Goal: Task Accomplishment & Management: Complete application form

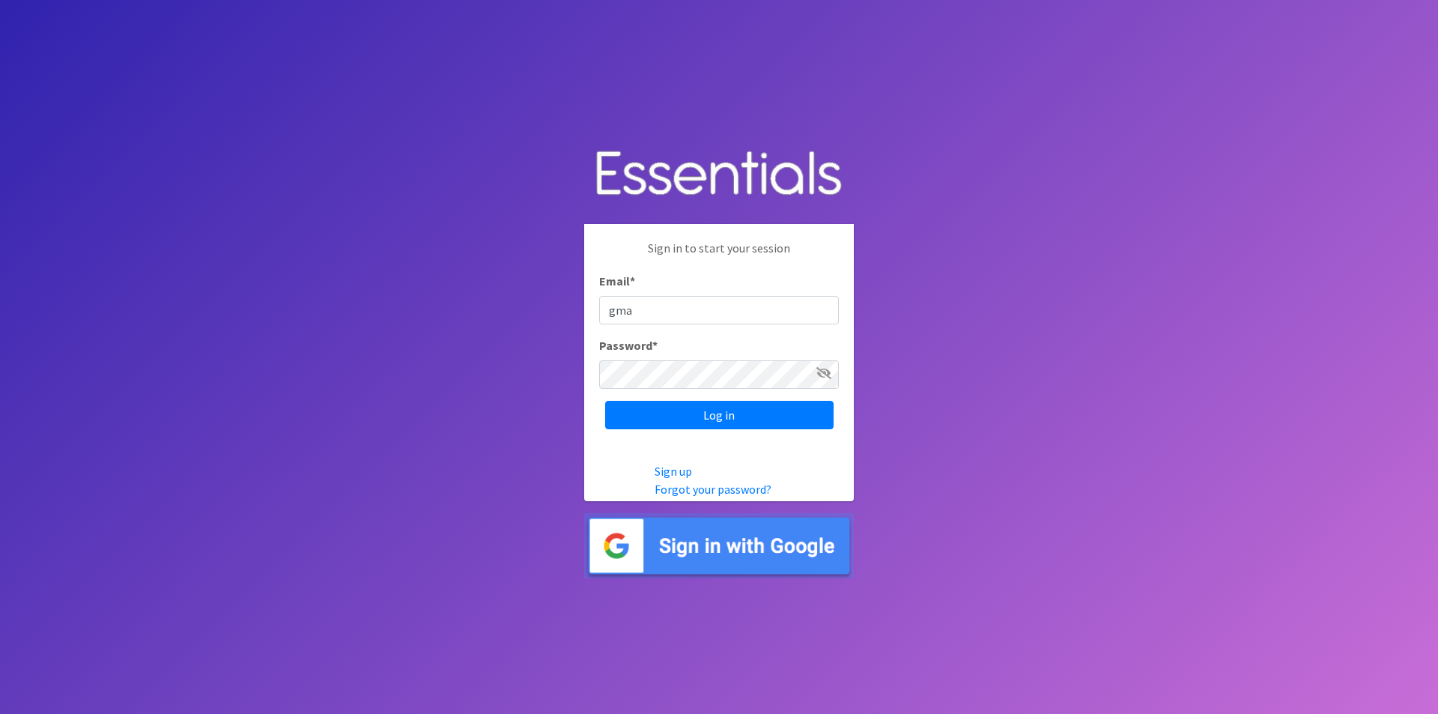
type input "[EMAIL_ADDRESS][DOMAIN_NAME]"
click at [678, 410] on input "Log in" at bounding box center [719, 415] width 228 height 28
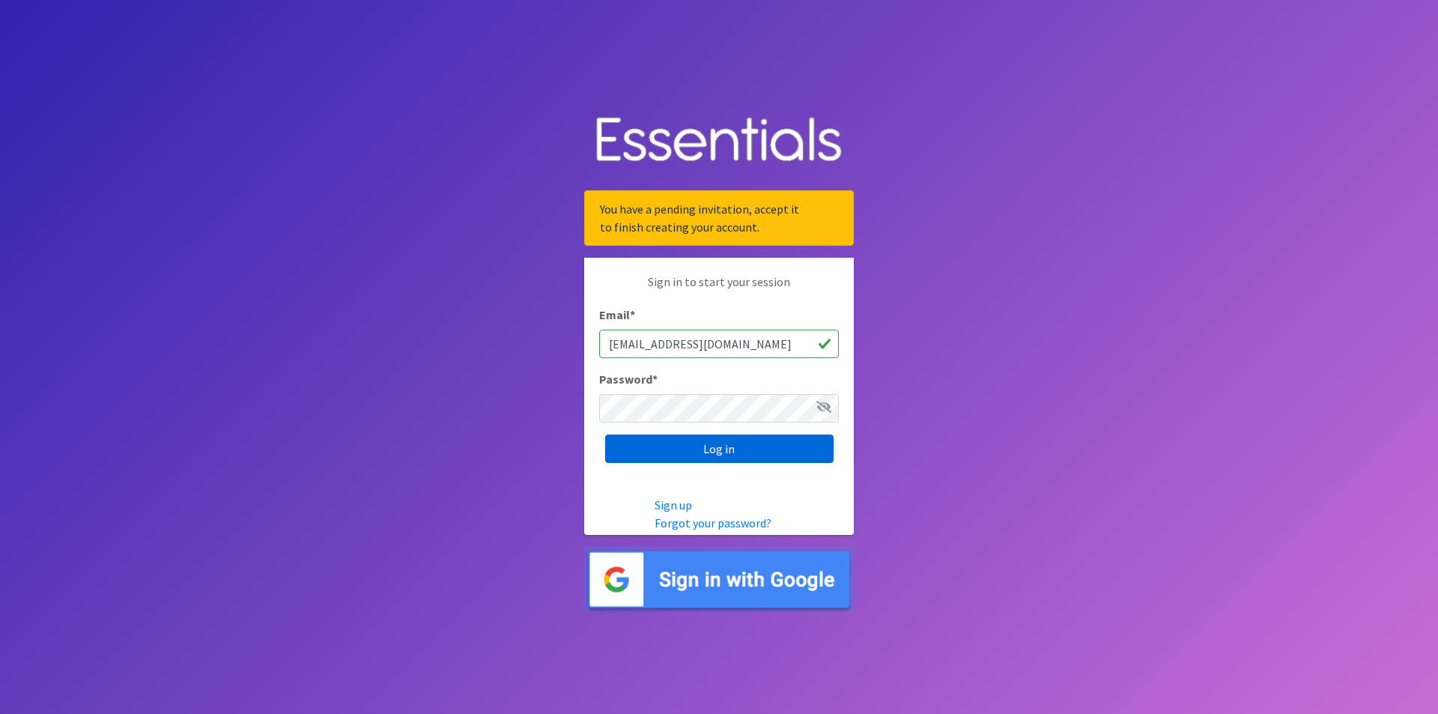
click at [719, 444] on input "Log in" at bounding box center [719, 448] width 228 height 28
click at [732, 442] on input "Log in" at bounding box center [719, 448] width 228 height 28
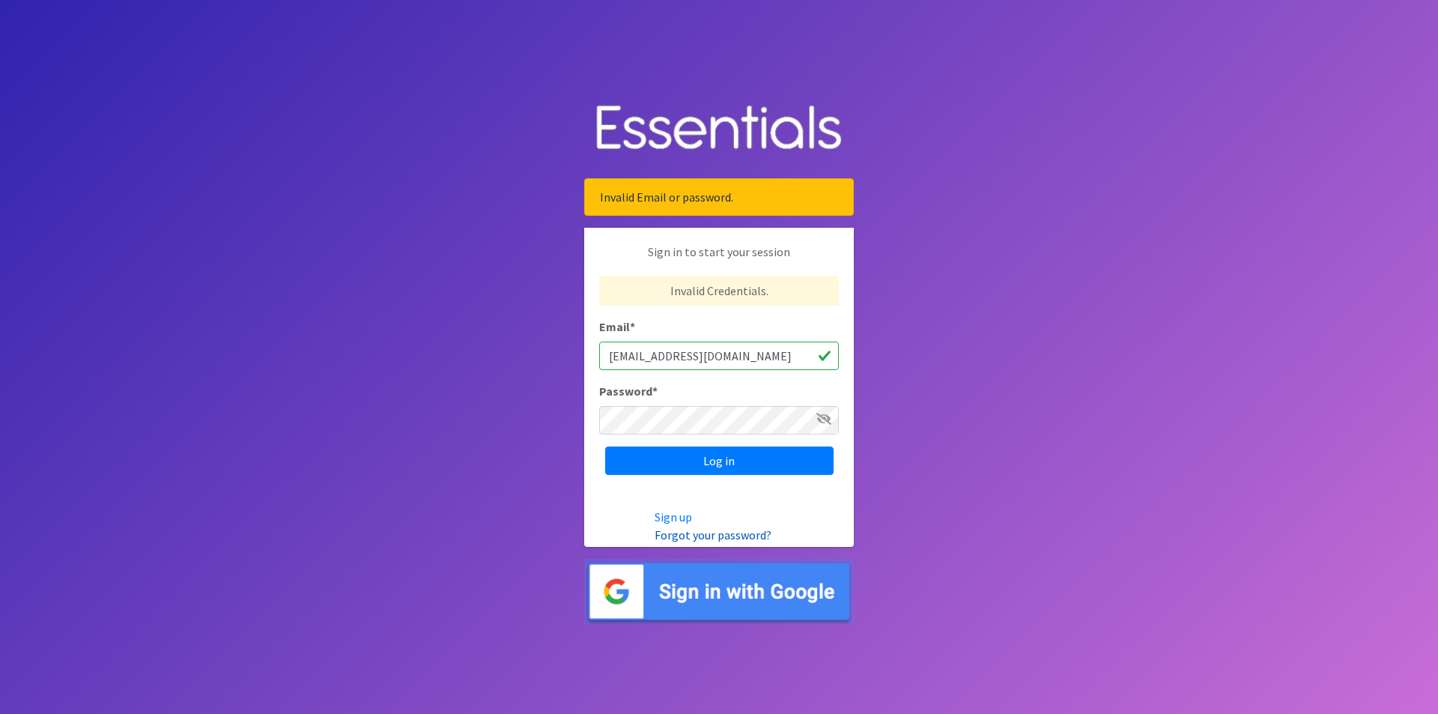
click at [684, 537] on link "Forgot your password?" at bounding box center [713, 534] width 117 height 15
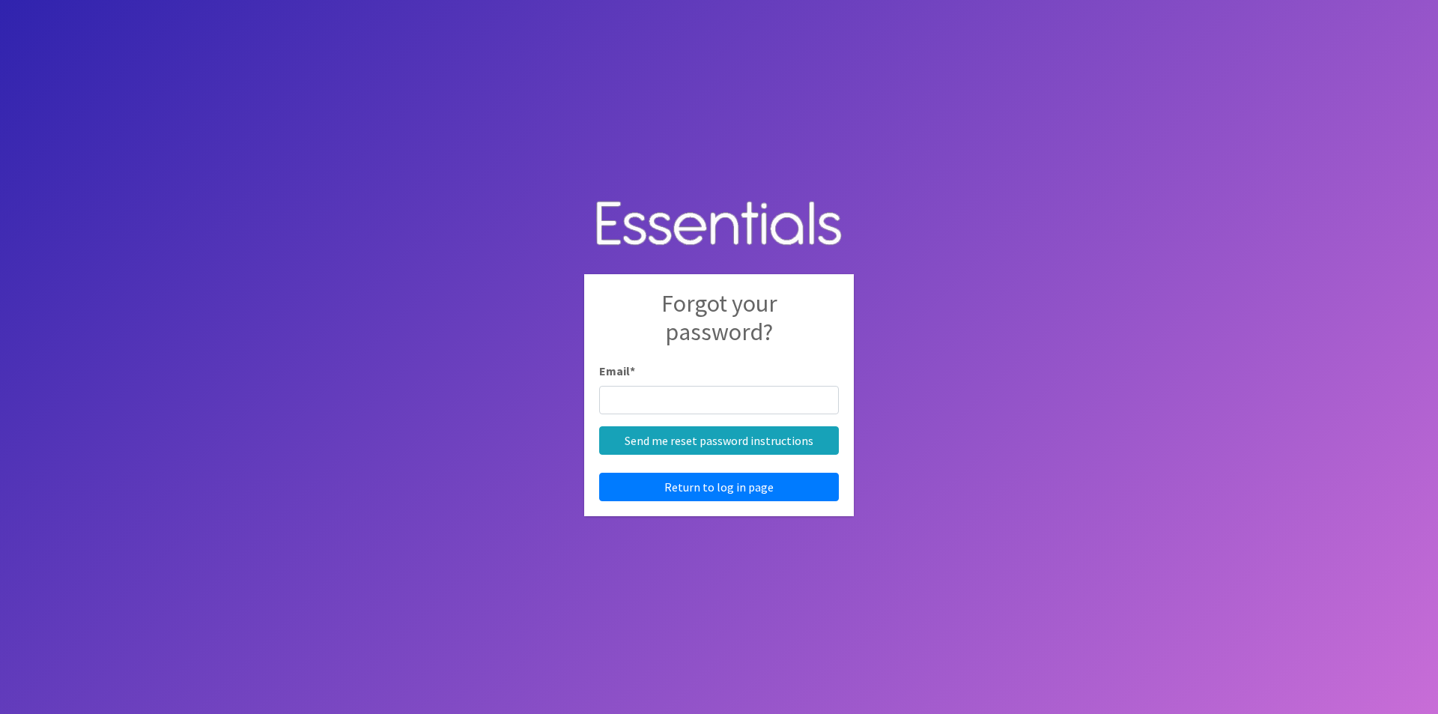
drag, startPoint x: 666, startPoint y: 392, endPoint x: 623, endPoint y: 410, distance: 47.0
click at [623, 410] on input "Email *" at bounding box center [719, 400] width 240 height 28
type input "[EMAIL_ADDRESS][DOMAIN_NAME]"
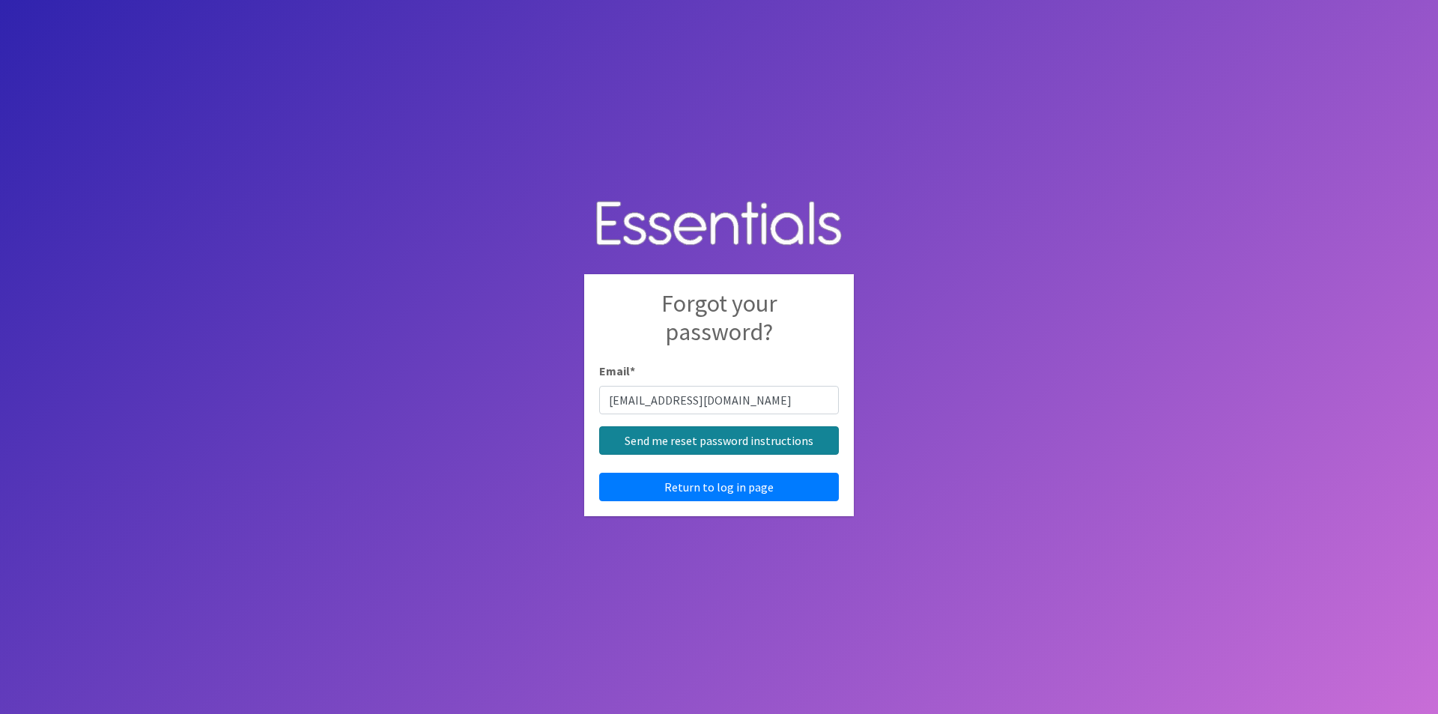
click at [728, 440] on input "Send me reset password instructions" at bounding box center [719, 440] width 240 height 28
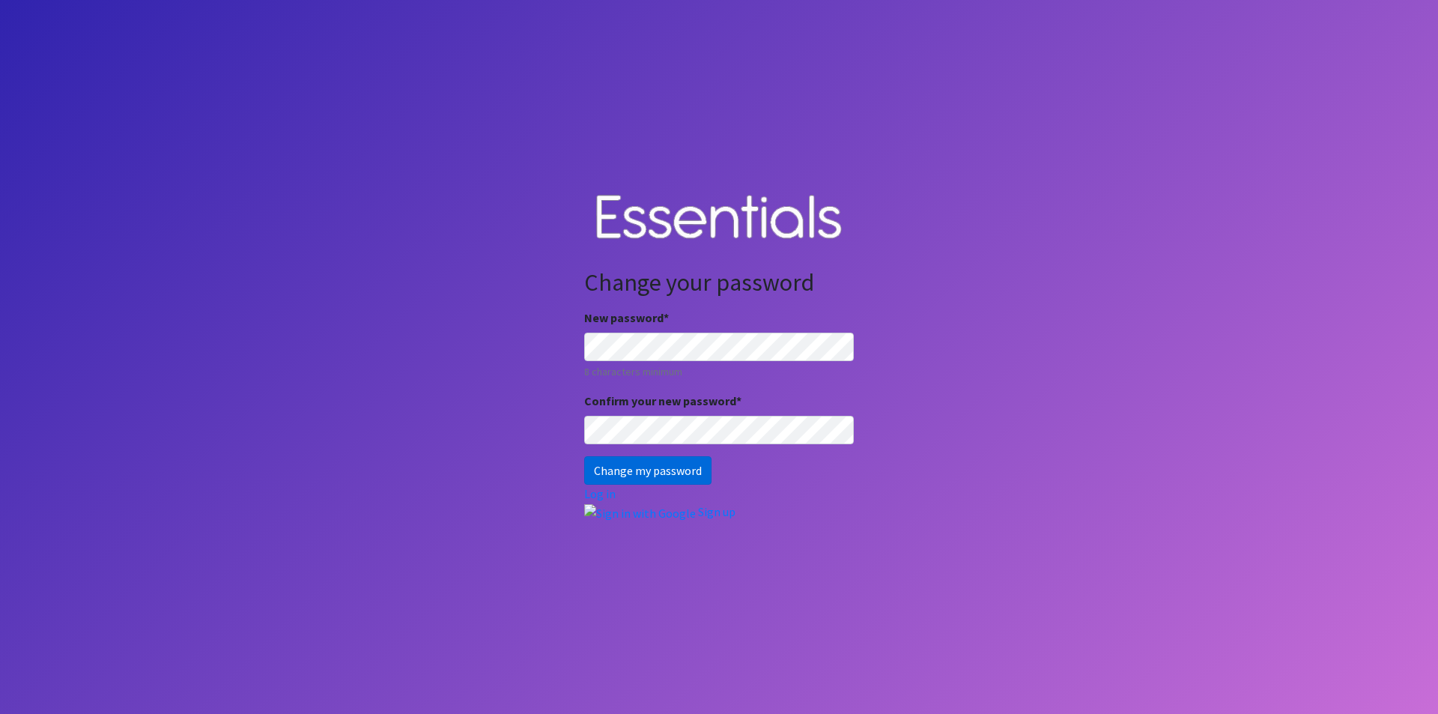
click at [687, 462] on input "Change my password" at bounding box center [647, 470] width 127 height 28
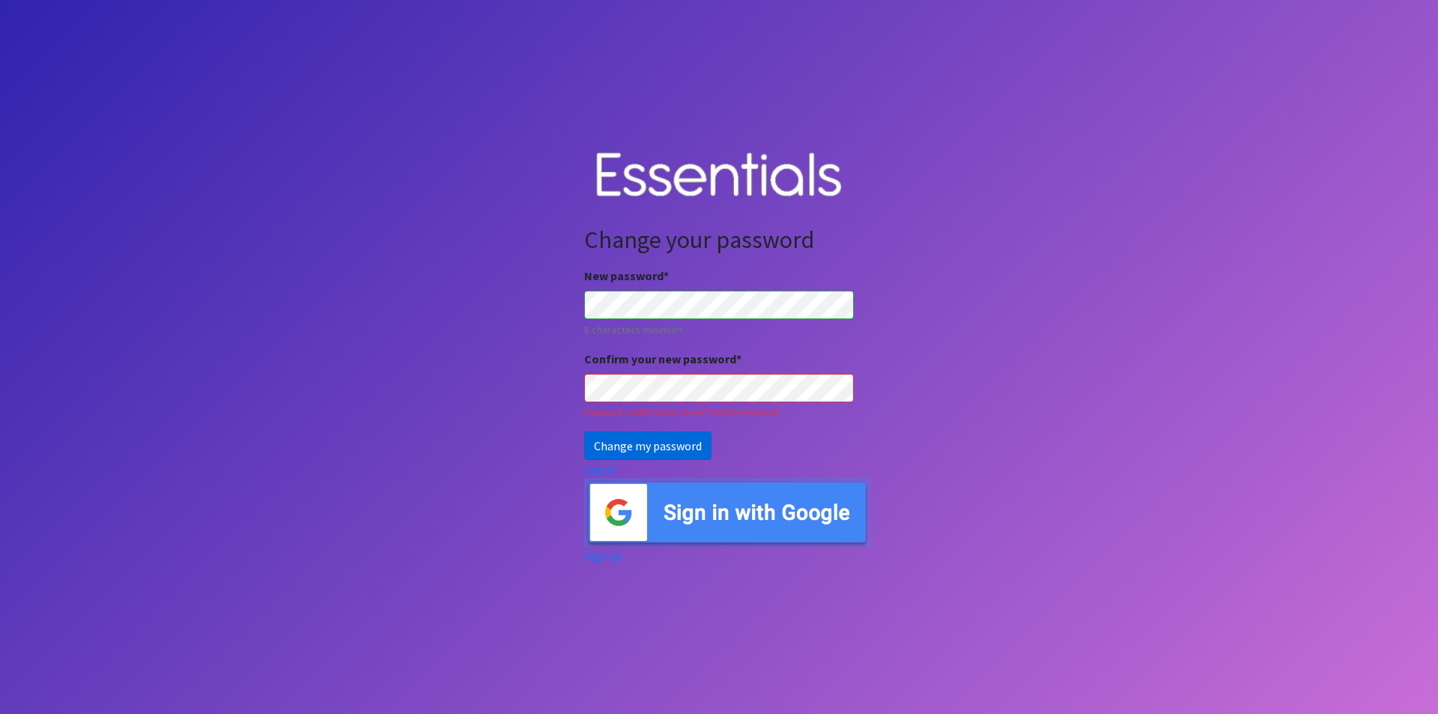
click at [610, 445] on input "Change my password" at bounding box center [647, 445] width 127 height 28
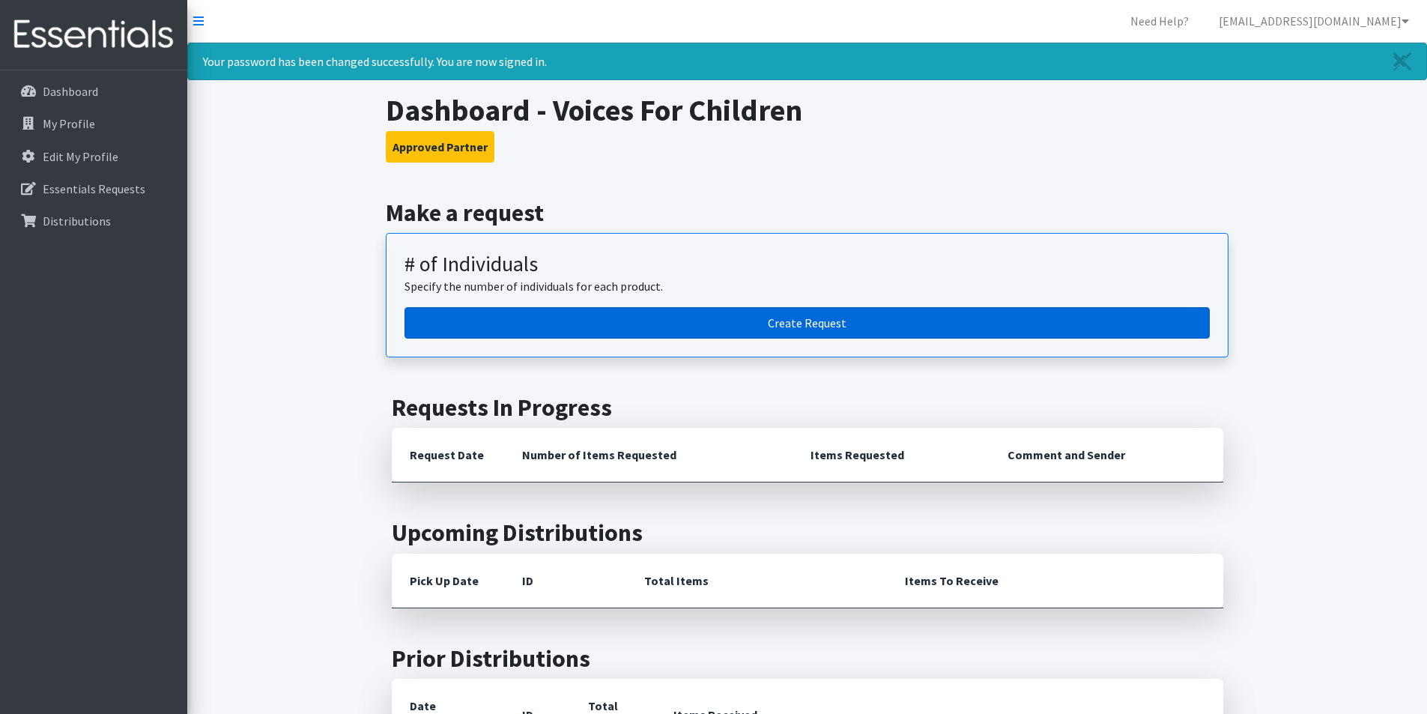
click at [854, 321] on link "Create Request" at bounding box center [806, 322] width 805 height 31
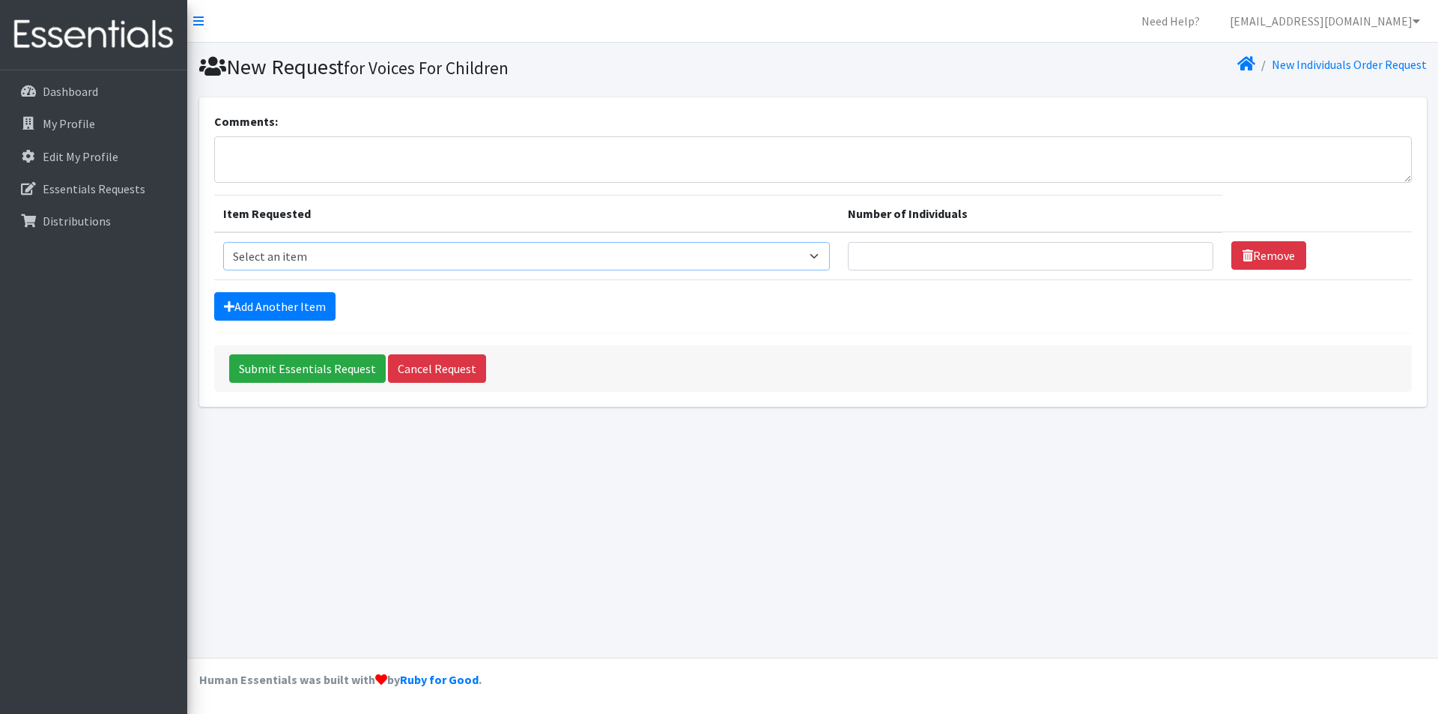
click at [404, 262] on select "Select an item # - Total number of kids being served with this order: Baby wipe…" at bounding box center [526, 256] width 607 height 28
select select "10203"
click at [223, 242] on select "Select an item # - Total number of kids being served with this order: Baby wipe…" at bounding box center [526, 256] width 607 height 28
click at [890, 255] on input "Number of Individuals" at bounding box center [1030, 256] width 365 height 28
click at [710, 262] on select "Select an item # - Total number of kids being served with this order: Baby wipe…" at bounding box center [526, 256] width 607 height 28
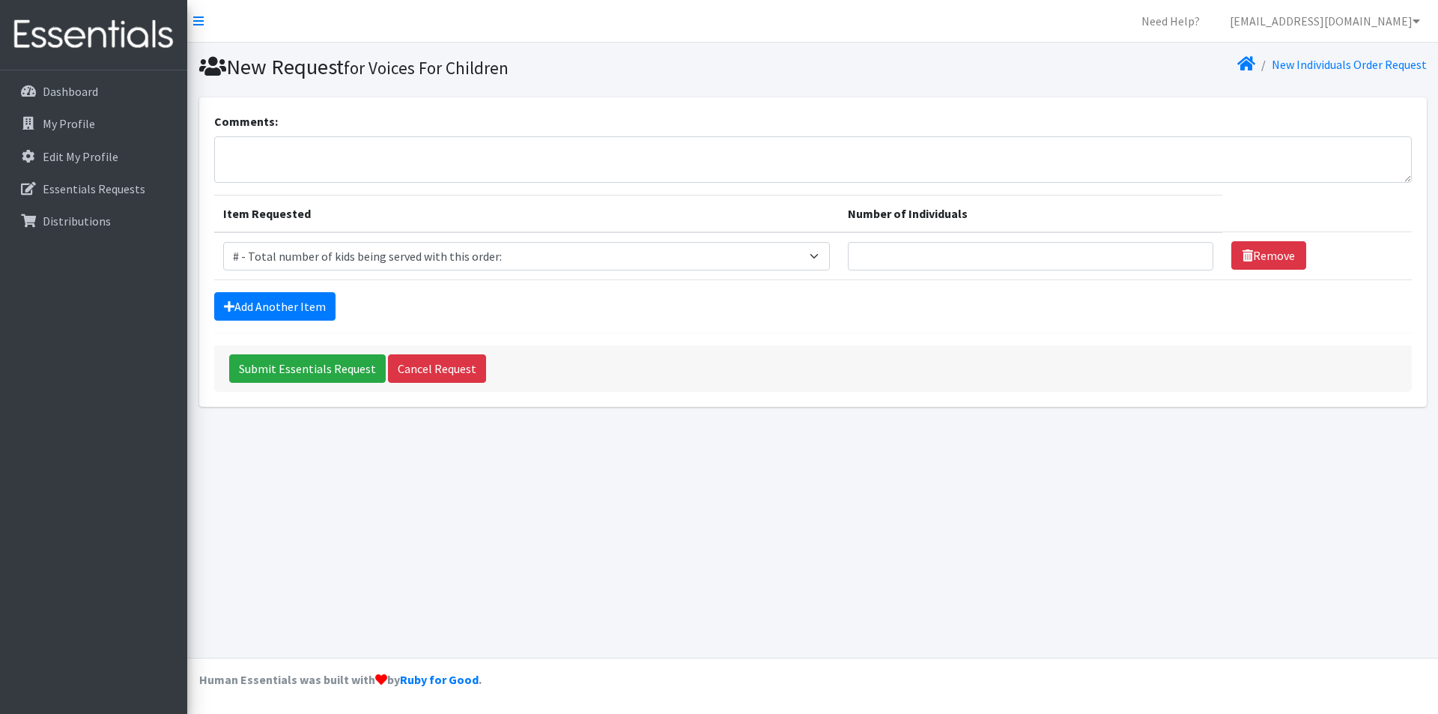
click at [903, 302] on div "Add Another Item" at bounding box center [812, 306] width 1197 height 28
click at [501, 258] on select "Select an item # - Total number of kids being served with this order: Baby wipe…" at bounding box center [526, 256] width 607 height 28
click at [917, 256] on input "Number of Individuals" at bounding box center [1030, 256] width 365 height 28
type input "66"
click at [319, 303] on link "Add Another Item" at bounding box center [274, 306] width 121 height 28
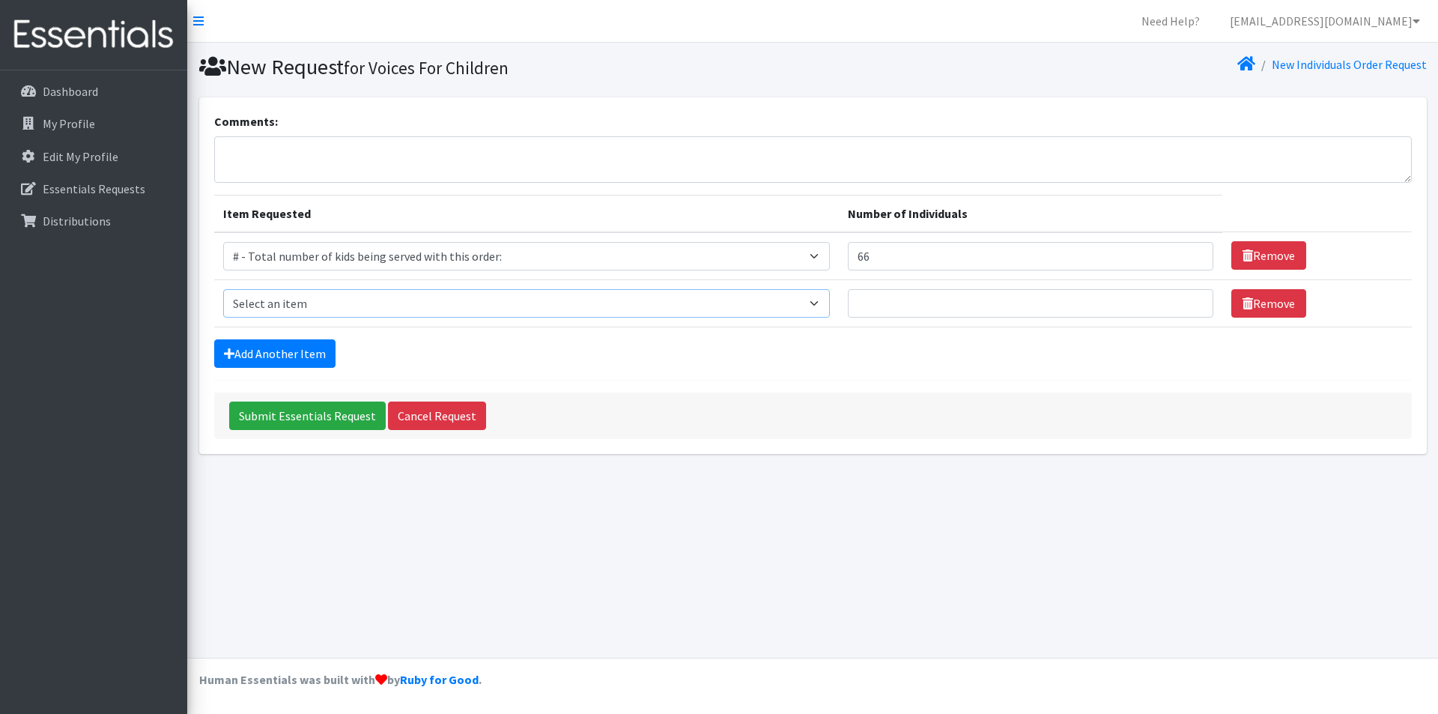
click at [597, 301] on select "Select an item # - Total number of kids being served with this order: Baby wipe…" at bounding box center [526, 303] width 607 height 28
select select "2644"
click at [223, 289] on select "Select an item # - Total number of kids being served with this order: Baby wipe…" at bounding box center [526, 303] width 607 height 28
click at [961, 309] on input "Number of Individuals" at bounding box center [1030, 303] width 365 height 28
click at [924, 303] on input "Number of Individuals" at bounding box center [1030, 303] width 365 height 28
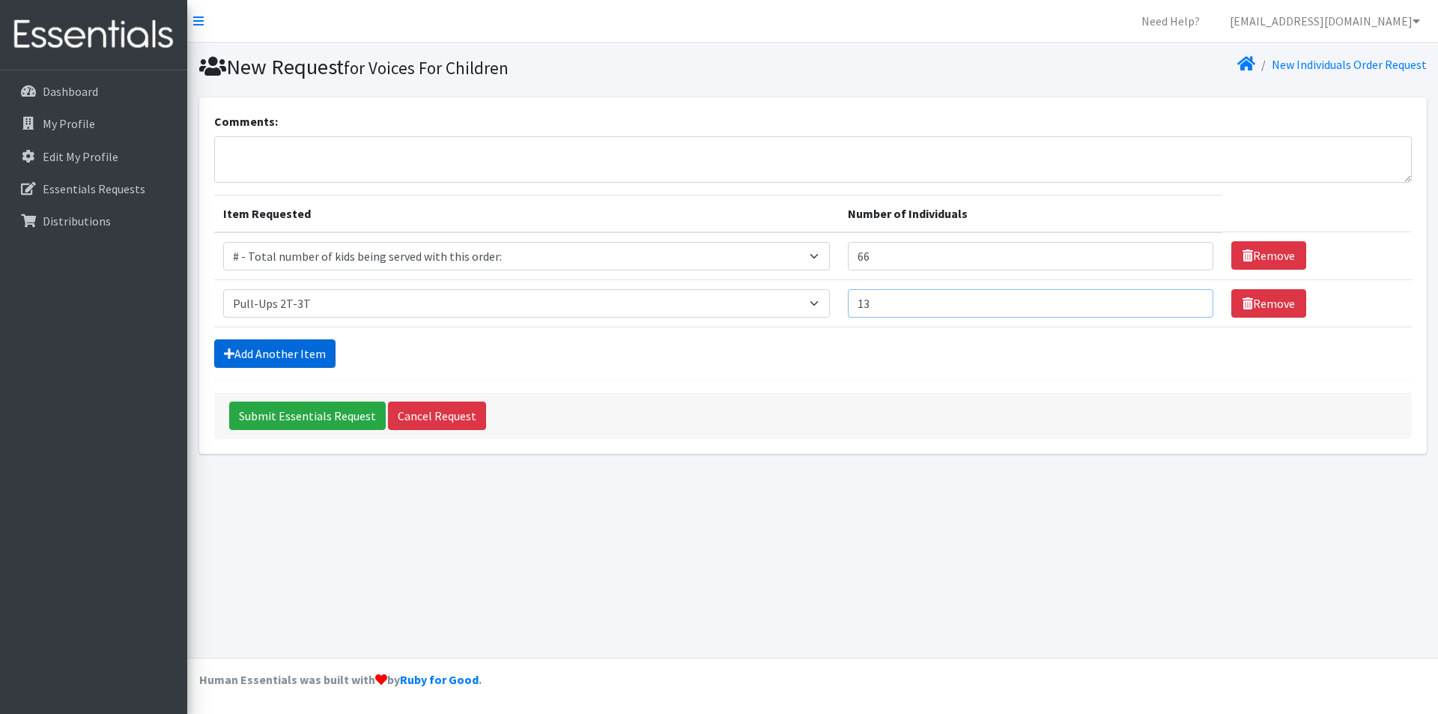
type input "13"
click at [297, 357] on link "Add Another Item" at bounding box center [274, 353] width 121 height 28
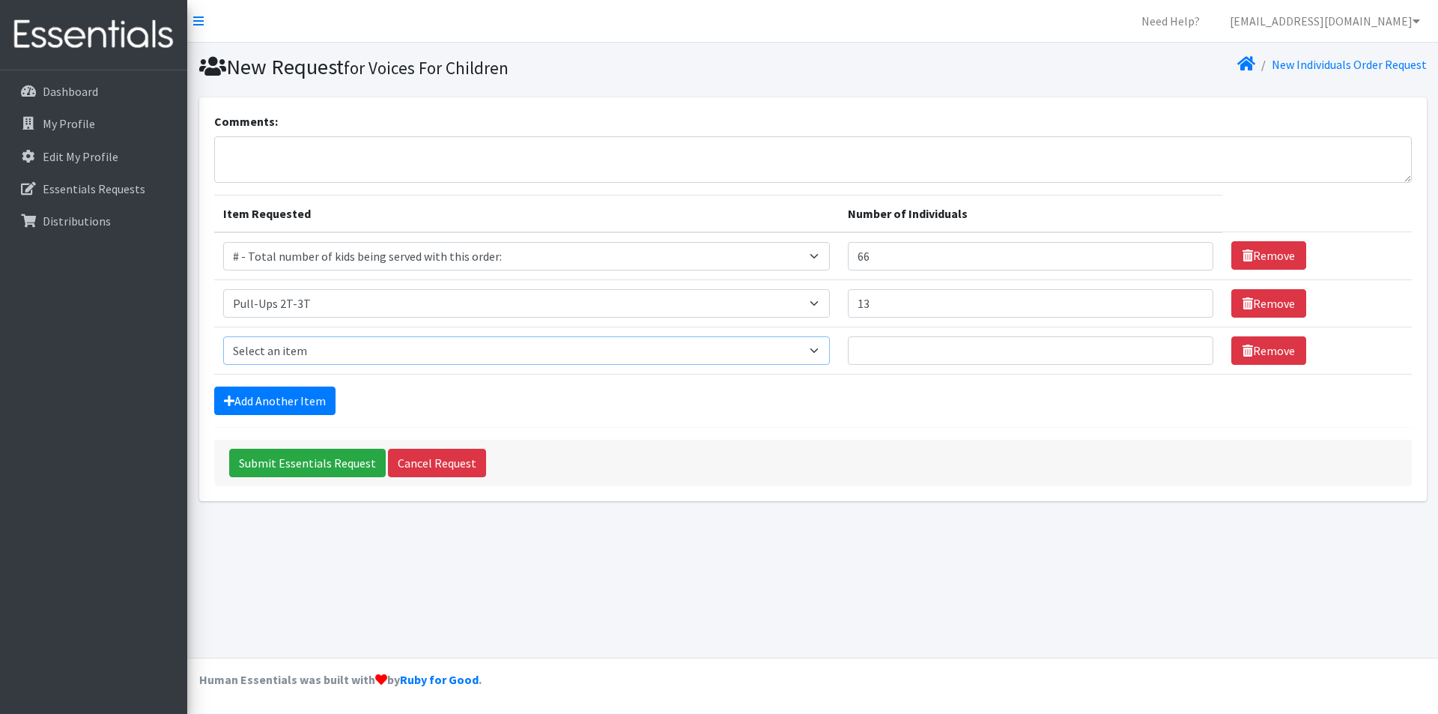
drag, startPoint x: 320, startPoint y: 348, endPoint x: 324, endPoint y: 364, distance: 16.2
click at [320, 348] on select "Select an item # - Total number of kids being served with this order: Baby wipe…" at bounding box center [526, 350] width 607 height 28
select select "2679"
click at [223, 336] on select "Select an item # - Total number of kids being served with this order: Baby wipe…" at bounding box center [526, 350] width 607 height 28
drag, startPoint x: 929, startPoint y: 344, endPoint x: 926, endPoint y: 315, distance: 29.3
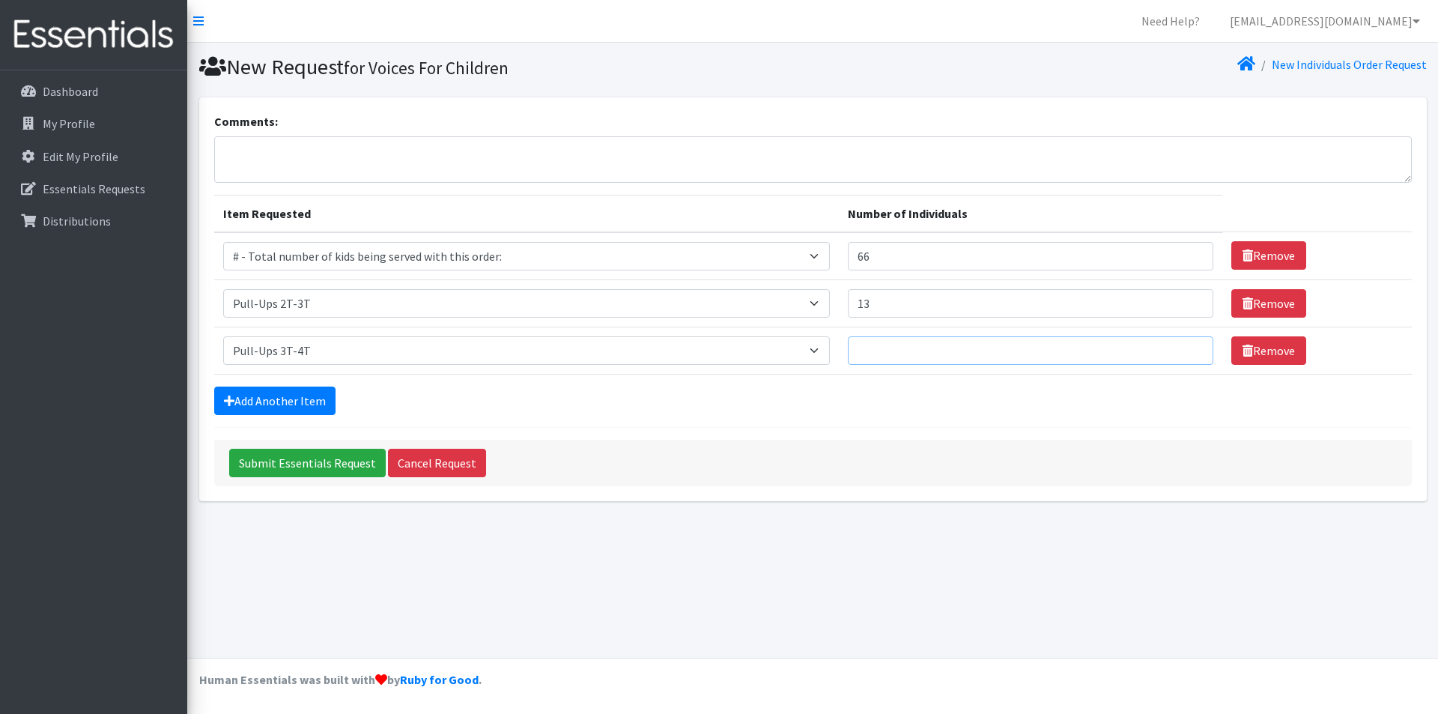
click at [928, 342] on input "Number of Individuals" at bounding box center [1030, 350] width 365 height 28
click at [926, 295] on input "13" at bounding box center [1030, 303] width 365 height 28
type input "10"
click at [884, 347] on input "Number of Individuals" at bounding box center [1030, 350] width 365 height 28
type input "10"
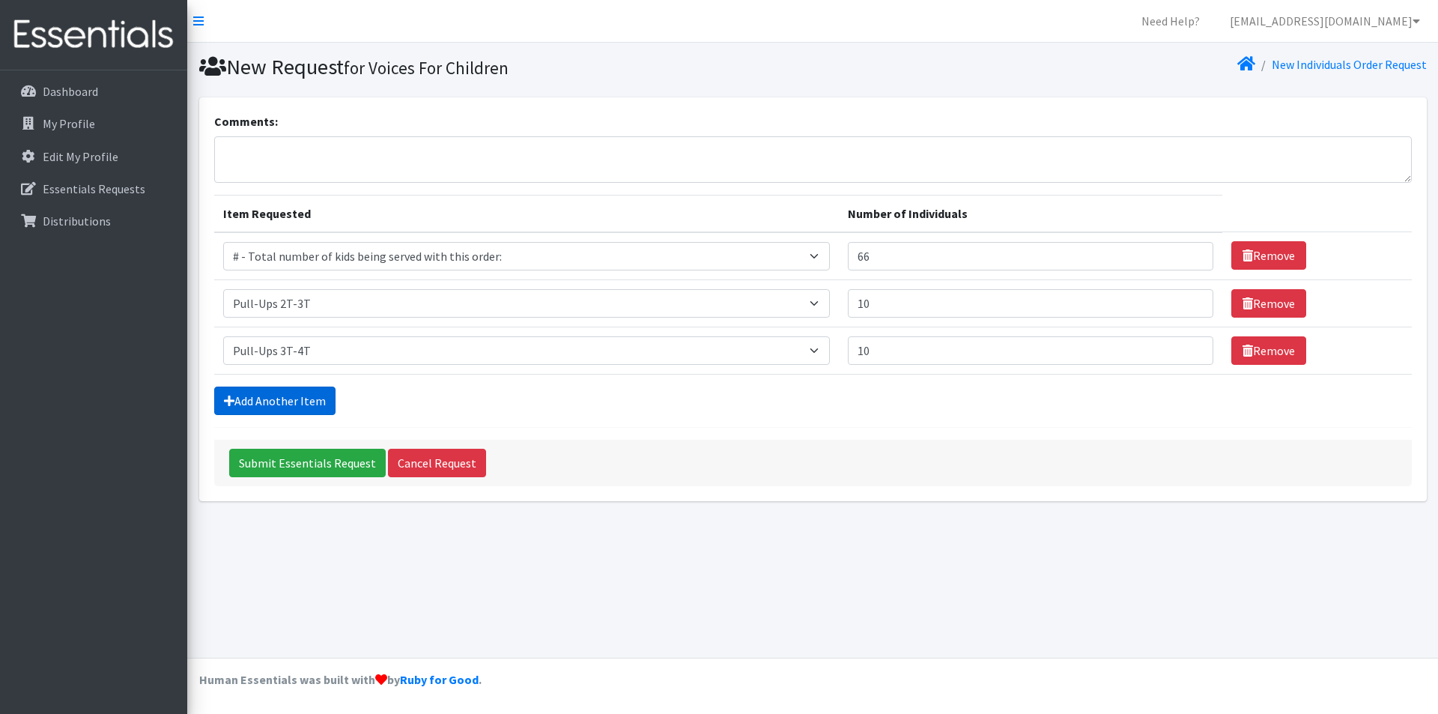
click at [317, 387] on link "Add Another Item" at bounding box center [274, 400] width 121 height 28
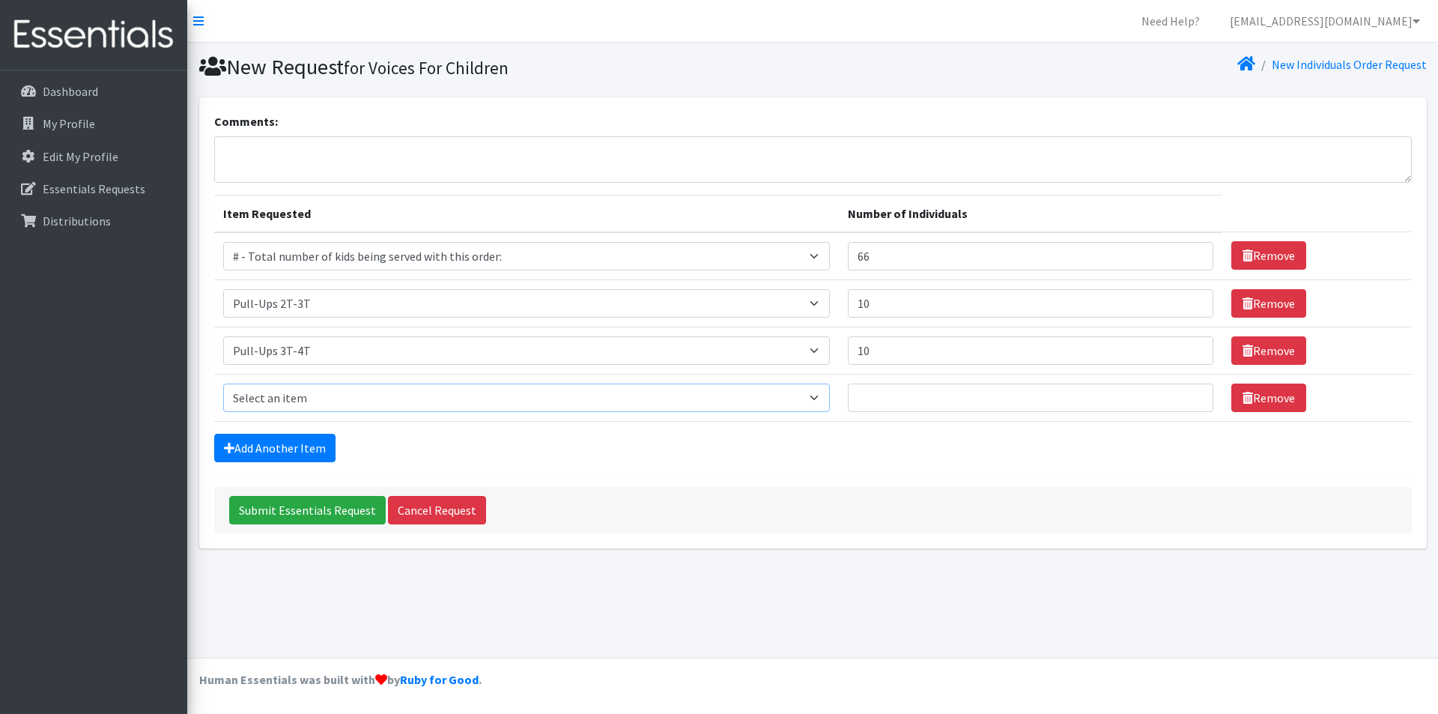
click at [303, 401] on select "Select an item # - Total number of kids being served with this order: Baby wipe…" at bounding box center [526, 397] width 607 height 28
select select "2680"
click at [223, 383] on select "Select an item # - Total number of kids being served with this order: Baby wipe…" at bounding box center [526, 397] width 607 height 28
click at [910, 388] on input "Number of Individuals" at bounding box center [1030, 397] width 365 height 28
type input "10"
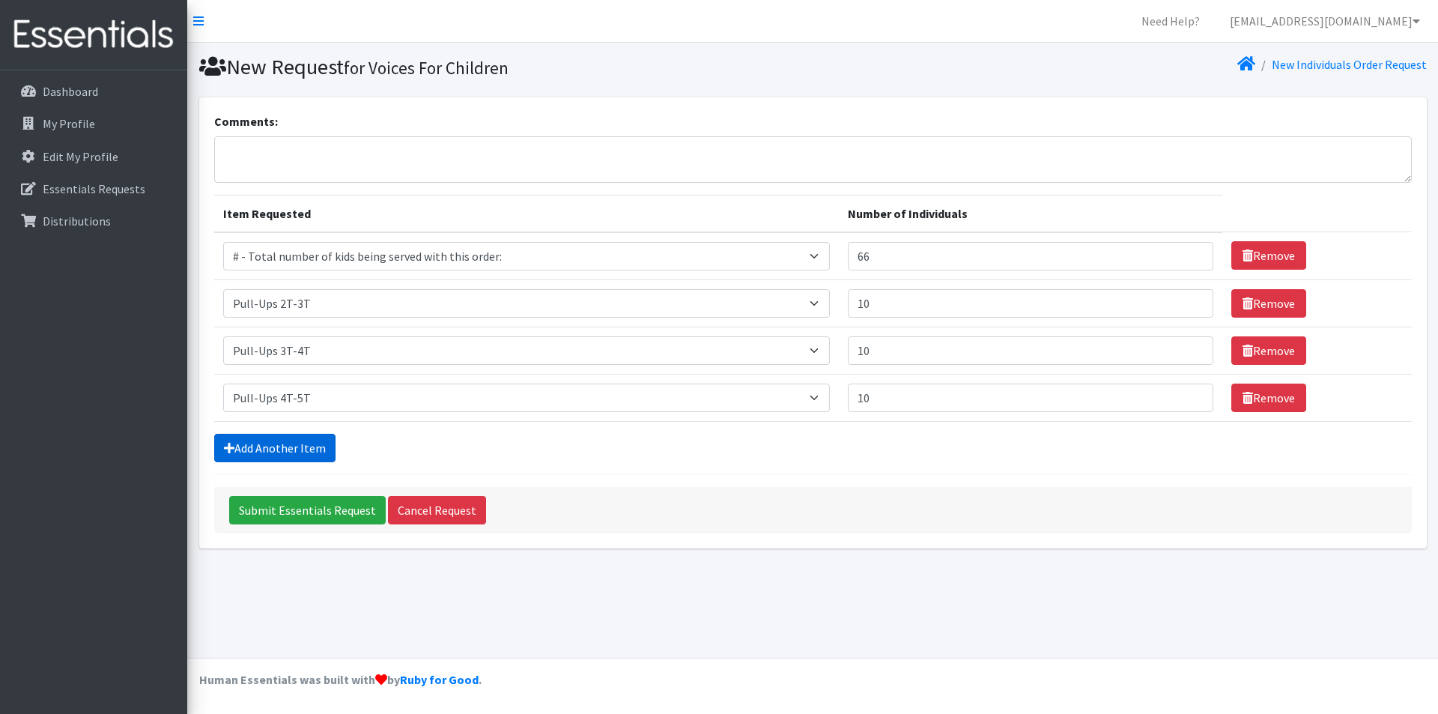
click at [308, 449] on link "Add Another Item" at bounding box center [274, 448] width 121 height 28
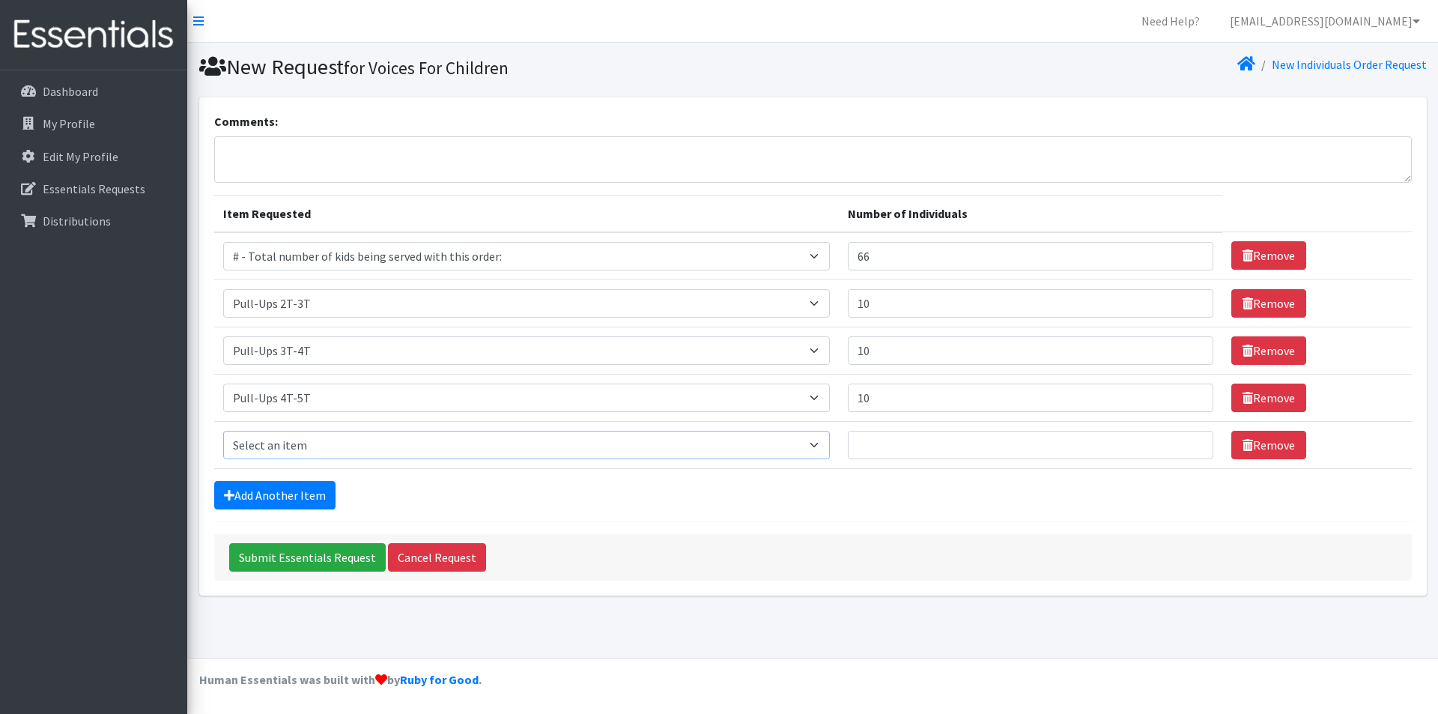
click at [306, 437] on select "Select an item # - Total number of kids being served with this order: Baby wipe…" at bounding box center [526, 445] width 607 height 28
select select "2668"
click at [223, 431] on select "Select an item # - Total number of kids being served with this order: Baby wipe…" at bounding box center [526, 445] width 607 height 28
click at [893, 447] on input "Number of Individuals" at bounding box center [1030, 445] width 365 height 28
type input "10"
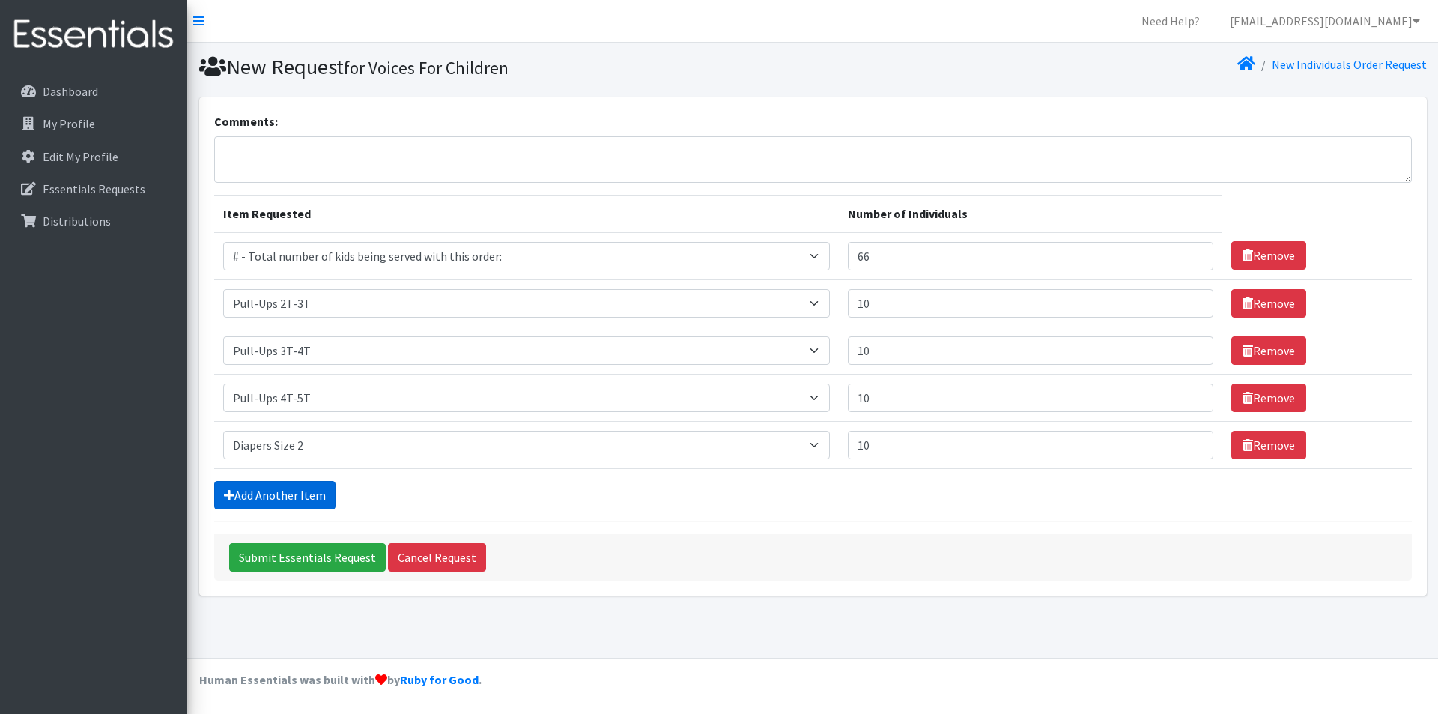
click at [293, 505] on link "Add Another Item" at bounding box center [274, 495] width 121 height 28
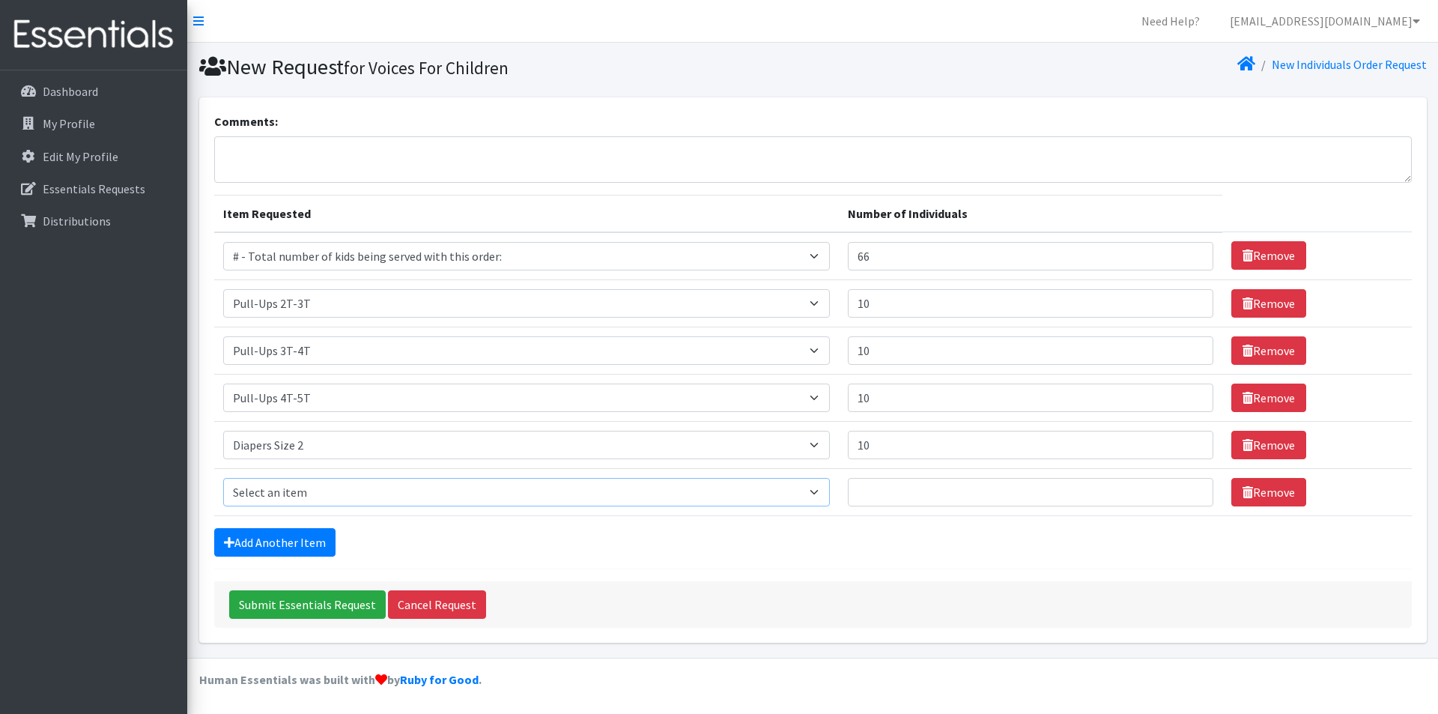
click at [307, 491] on select "Select an item # - Total number of kids being served with this order: Baby wipe…" at bounding box center [526, 492] width 607 height 28
select select "2655"
click at [223, 478] on select "Select an item # - Total number of kids being served with this order: Baby wipe…" at bounding box center [526, 492] width 607 height 28
click at [908, 485] on input "Number of Individuals" at bounding box center [1030, 492] width 365 height 28
type input "10"
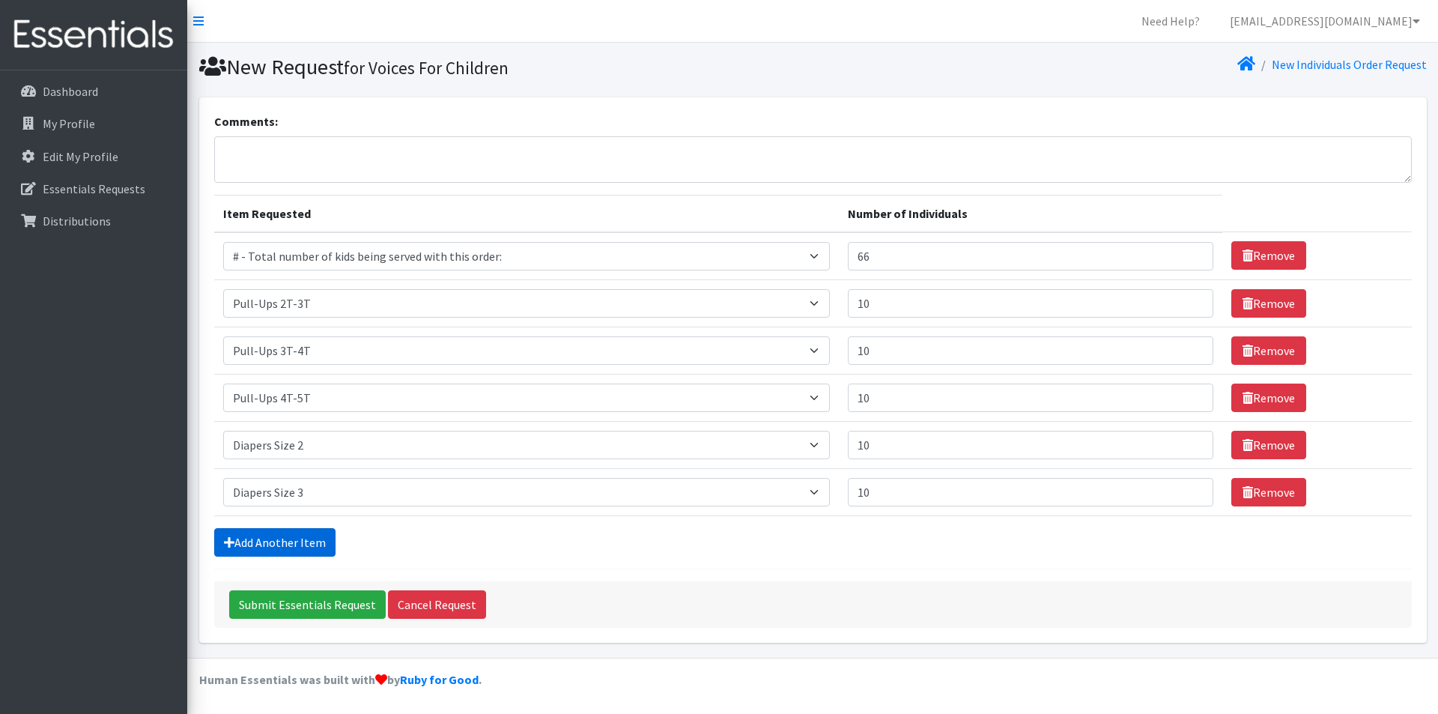
click at [328, 538] on link "Add Another Item" at bounding box center [274, 542] width 121 height 28
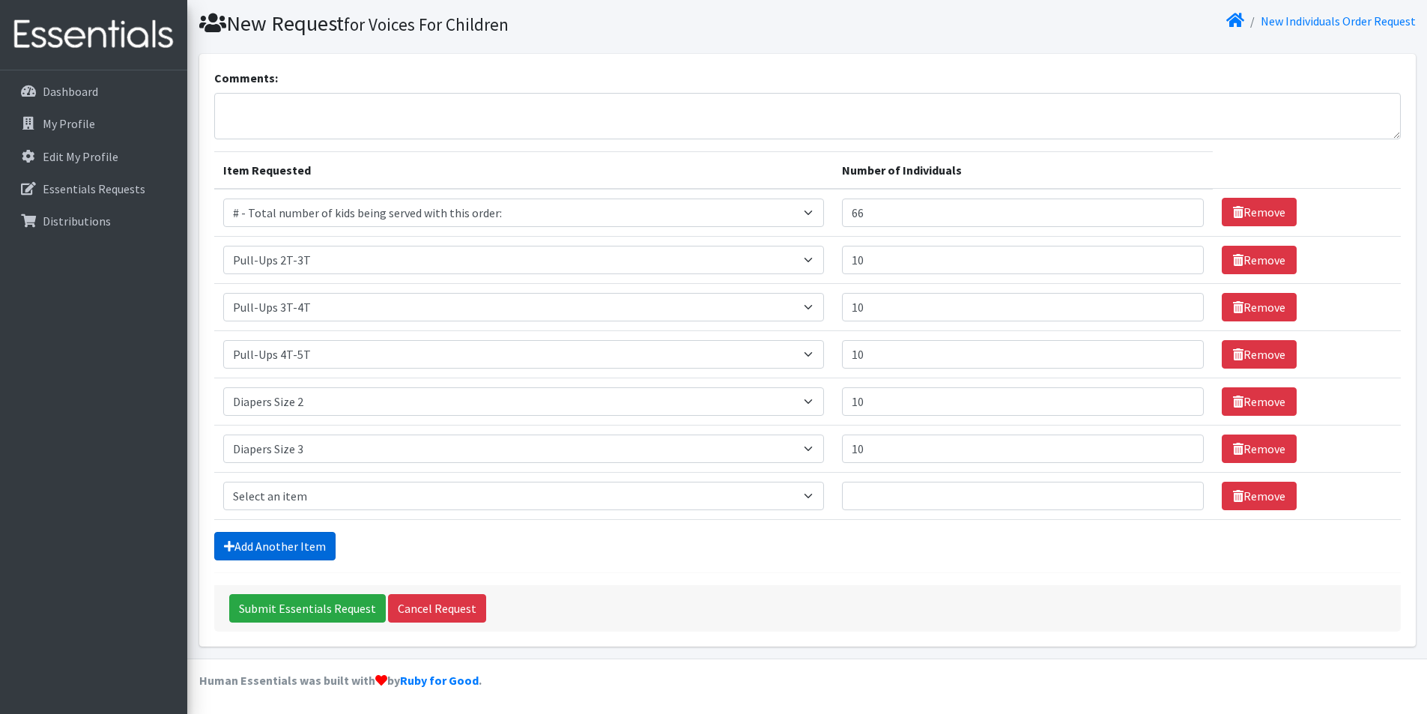
scroll to position [44, 0]
click at [306, 487] on select "Select an item # - Total number of kids being served with this order: Baby wipe…" at bounding box center [523, 495] width 601 height 28
select select "2674"
click at [223, 481] on select "Select an item # - Total number of kids being served with this order: Baby wipe…" at bounding box center [523, 495] width 601 height 28
click at [920, 472] on td "Number of Individuals" at bounding box center [1023, 494] width 380 height 47
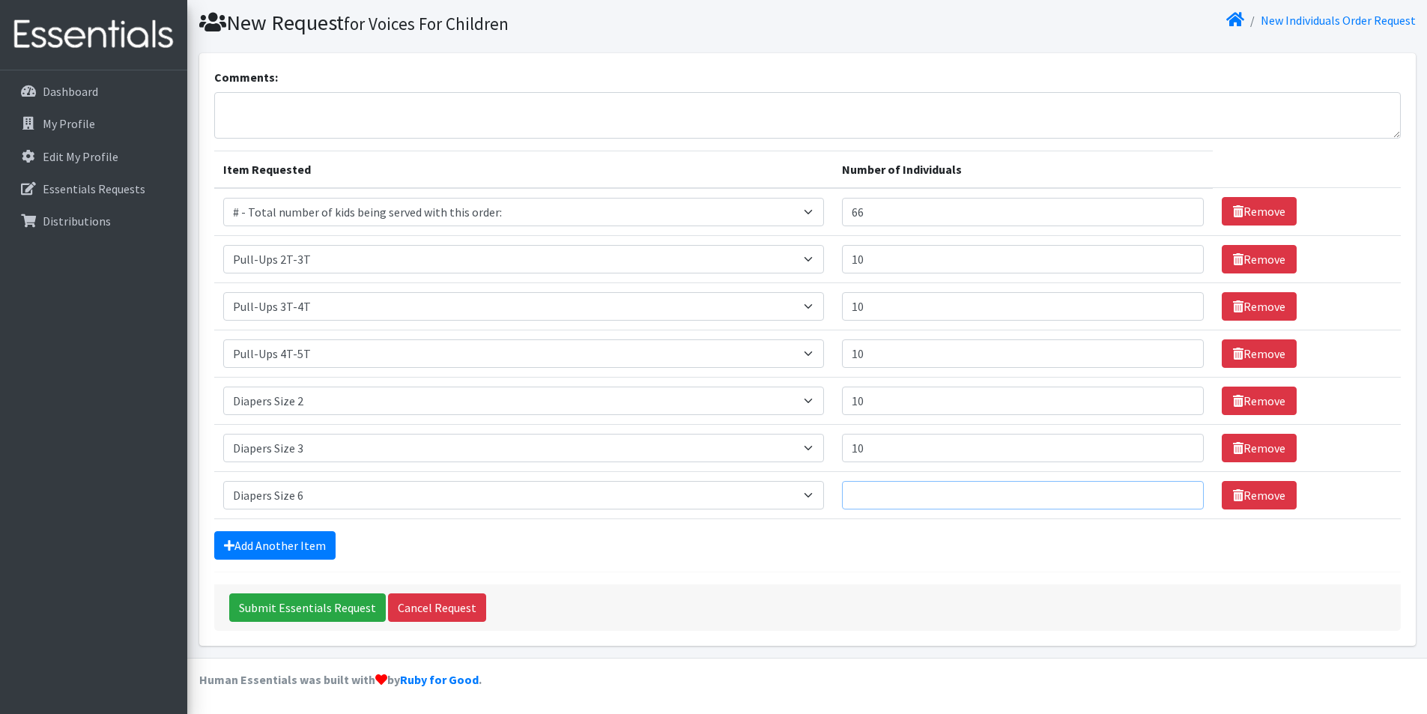
click at [908, 487] on input "Number of Individuals" at bounding box center [1023, 495] width 362 height 28
type input "16"
click at [702, 560] on form "Comments: Item Requested Number of Individuals Item Requested Select an item # …" at bounding box center [807, 349] width 1186 height 562
click at [1243, 491] on link "Remove" at bounding box center [1258, 495] width 75 height 28
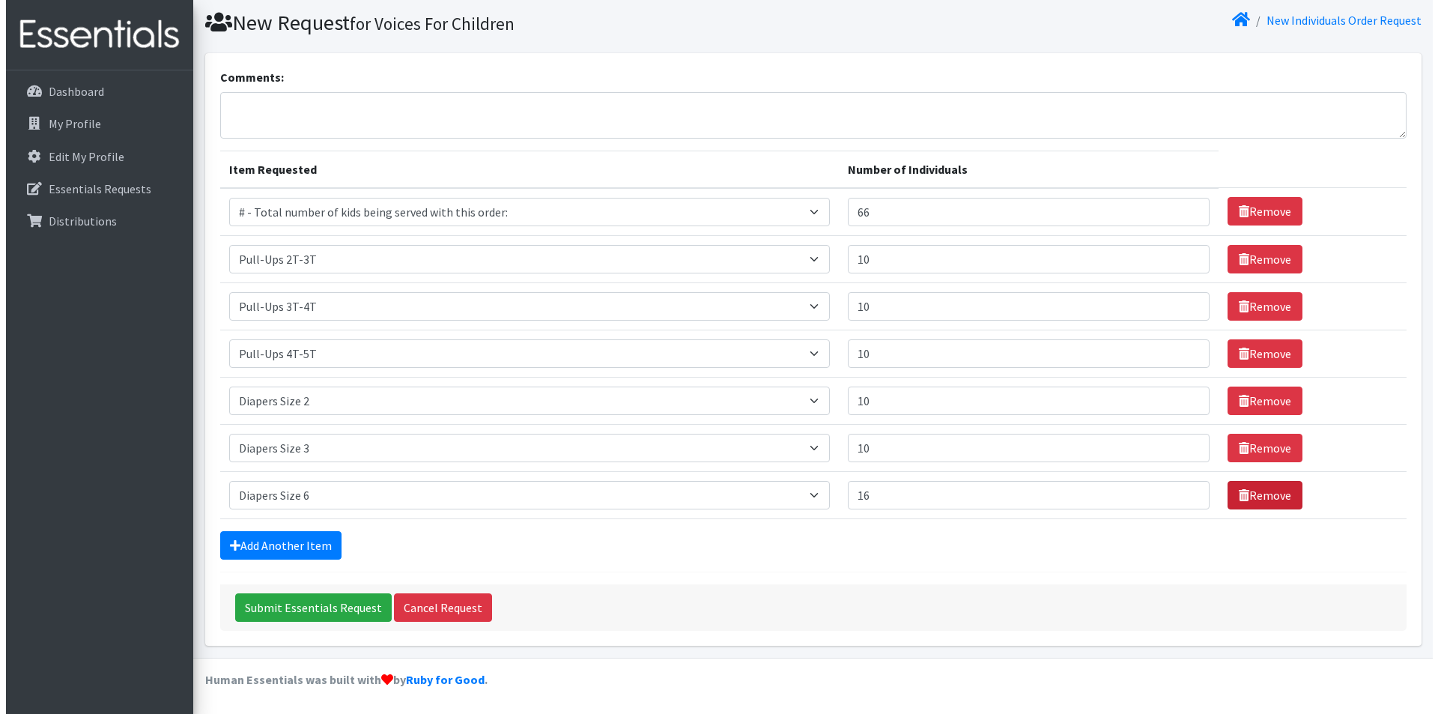
scroll to position [0, 0]
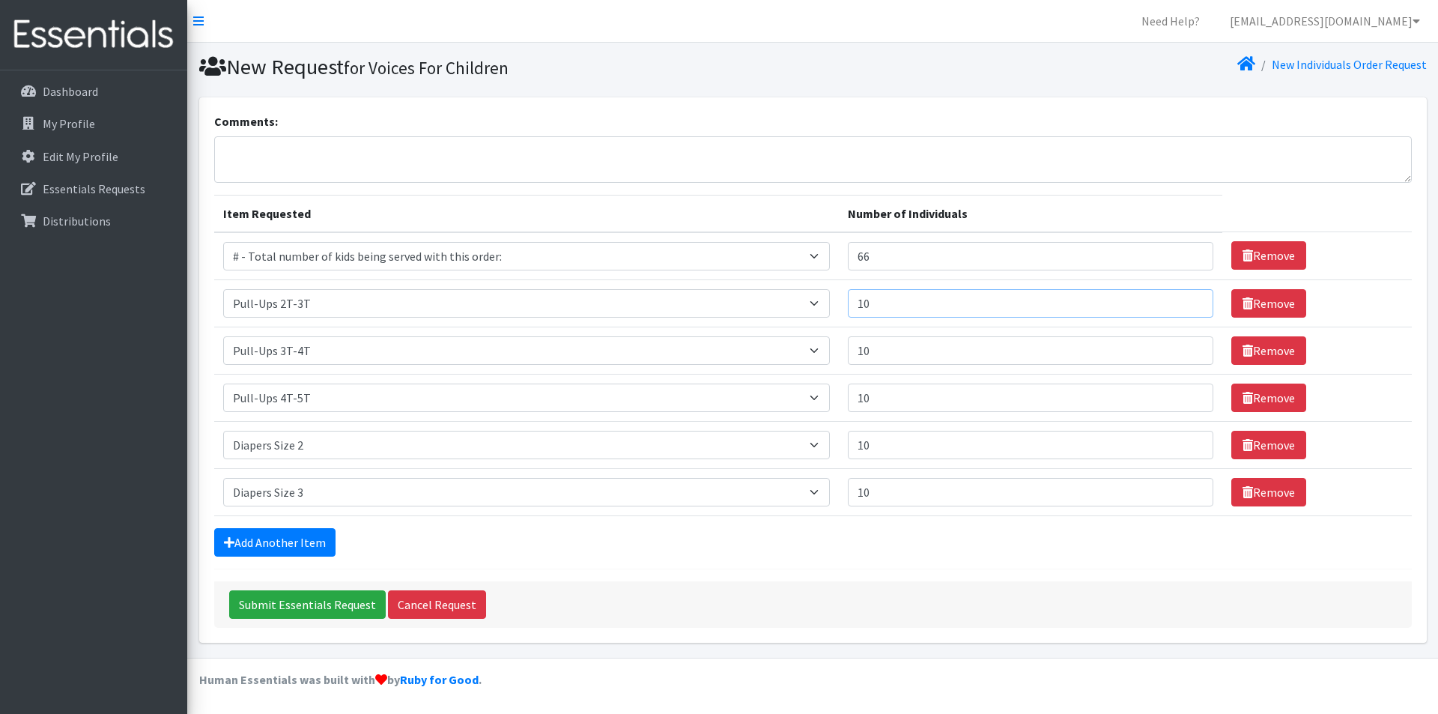
click at [900, 297] on input "10" at bounding box center [1030, 303] width 365 height 28
type input "15"
click at [905, 351] on input "10" at bounding box center [1030, 350] width 365 height 28
type input "15"
click at [918, 392] on input "10" at bounding box center [1030, 397] width 365 height 28
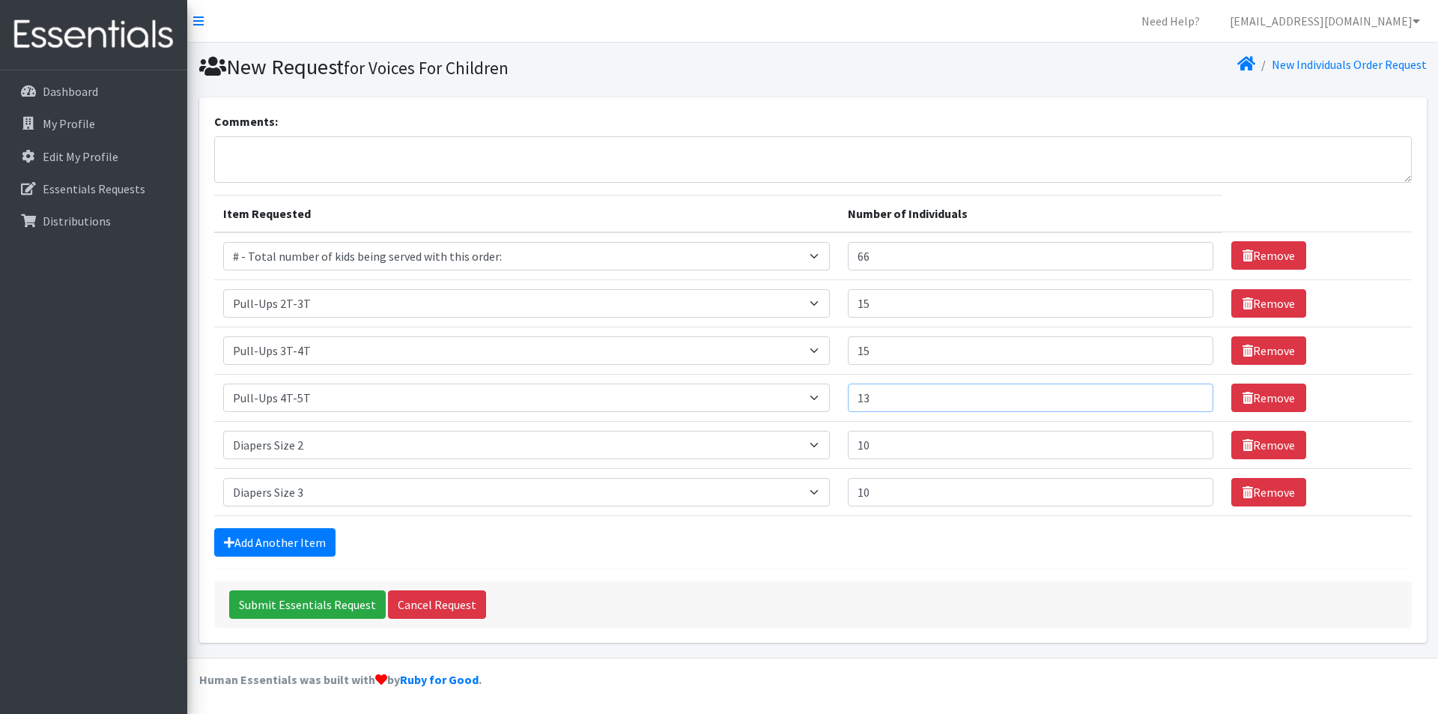
type input "13"
click at [906, 444] on input "10" at bounding box center [1030, 445] width 365 height 28
type input "13"
click at [1003, 536] on div "Add Another Item" at bounding box center [812, 542] width 1197 height 28
click at [337, 204] on th "Item Requested" at bounding box center [526, 213] width 625 height 37
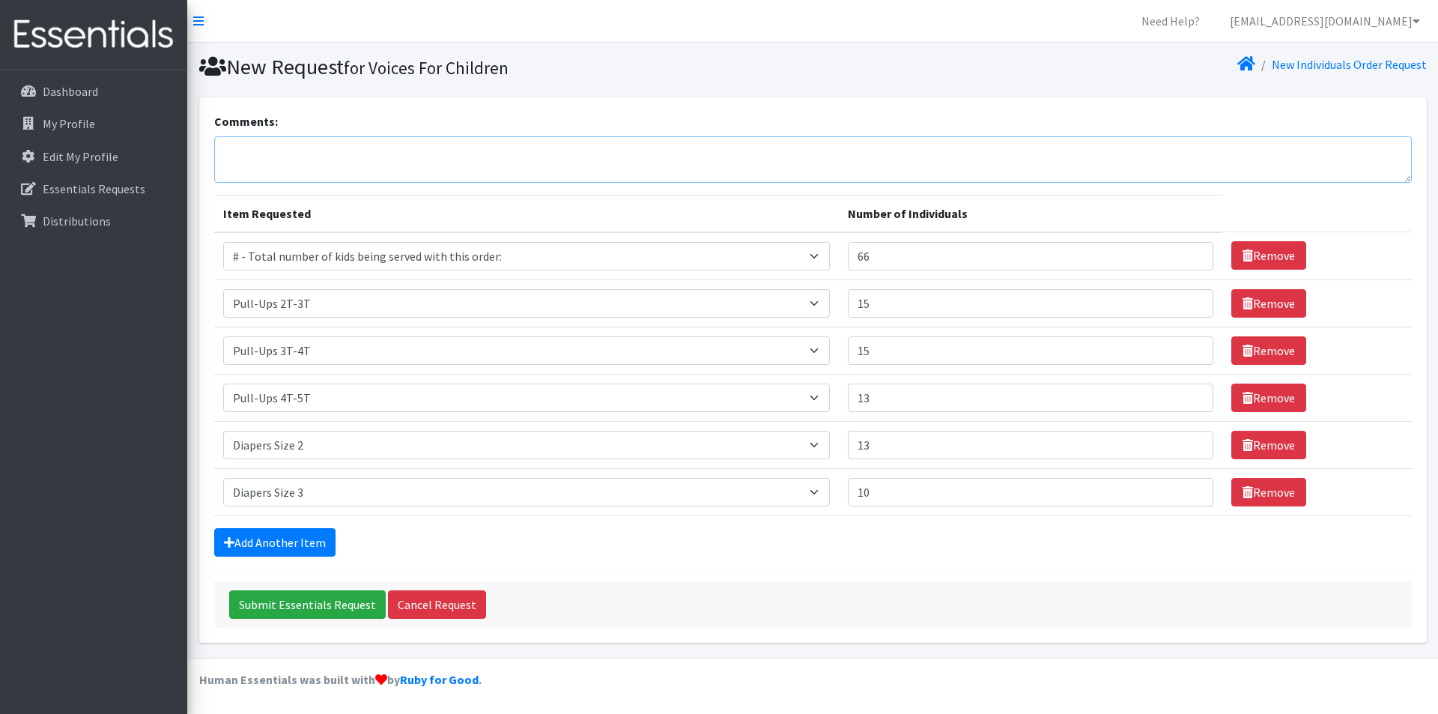
click at [386, 167] on textarea "Comments:" at bounding box center [812, 159] width 1197 height 46
click at [431, 162] on textarea "Comments:" at bounding box center [812, 159] width 1197 height 46
click at [346, 155] on textarea "If there are wipes avaiable please add some of those. Thank you" at bounding box center [812, 159] width 1197 height 46
click at [333, 155] on textarea "If there are wipes avaiable please add some of those. Thank you" at bounding box center [812, 159] width 1197 height 46
click at [481, 174] on textarea "If there are wipes available please add some of those. Thank you" at bounding box center [812, 159] width 1197 height 46
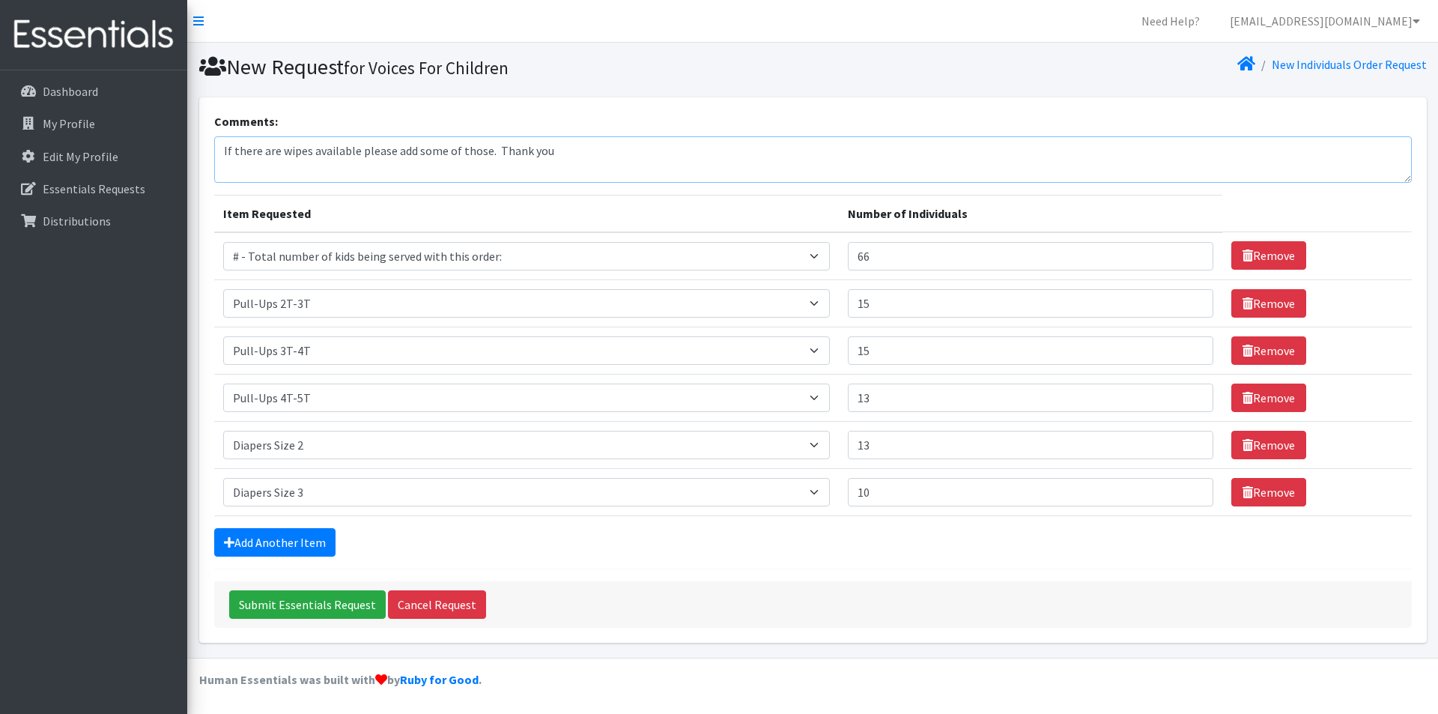
click at [266, 172] on textarea "If there are wipes available please add some of those. Thank you" at bounding box center [812, 159] width 1197 height 46
type textarea "If there are wipes available please add some of those. Thank you"
click at [330, 606] on input "Submit Essentials Request" at bounding box center [307, 604] width 157 height 28
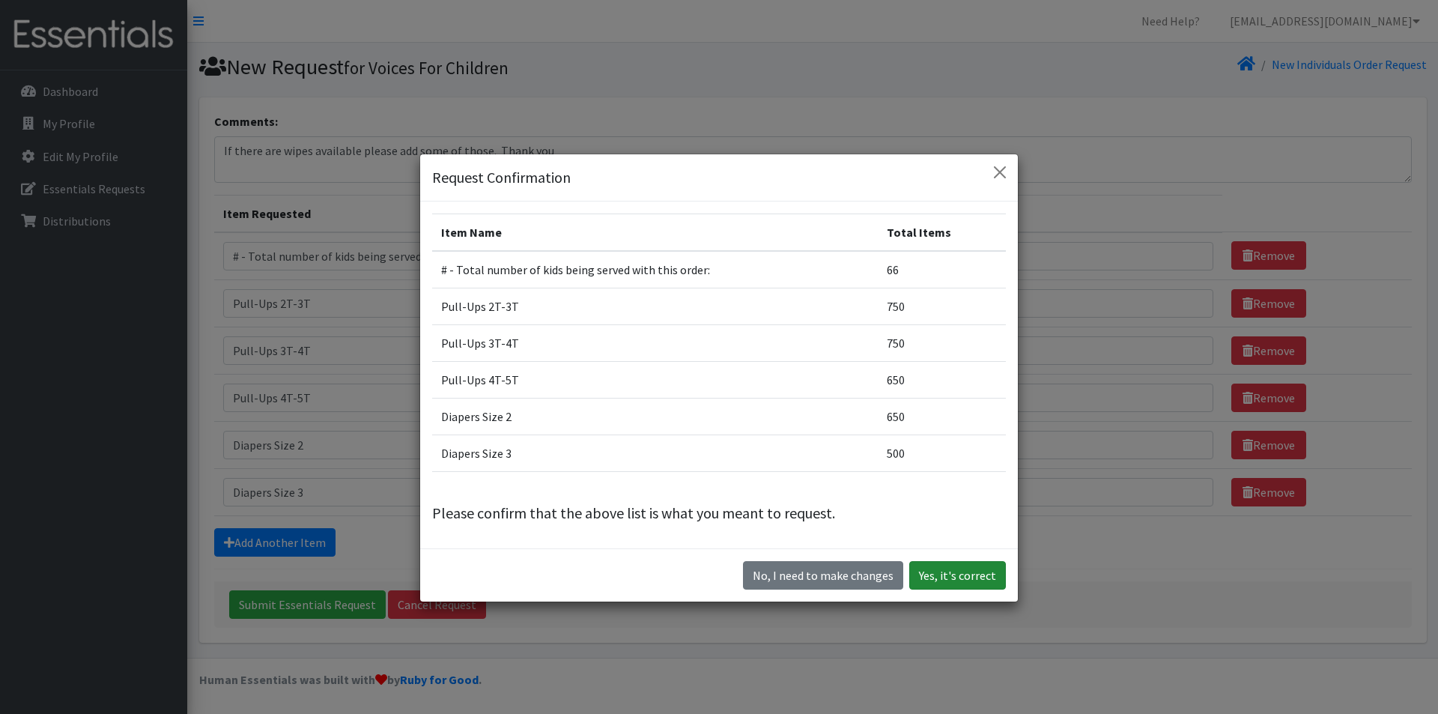
click at [955, 576] on button "Yes, it's correct" at bounding box center [957, 575] width 97 height 28
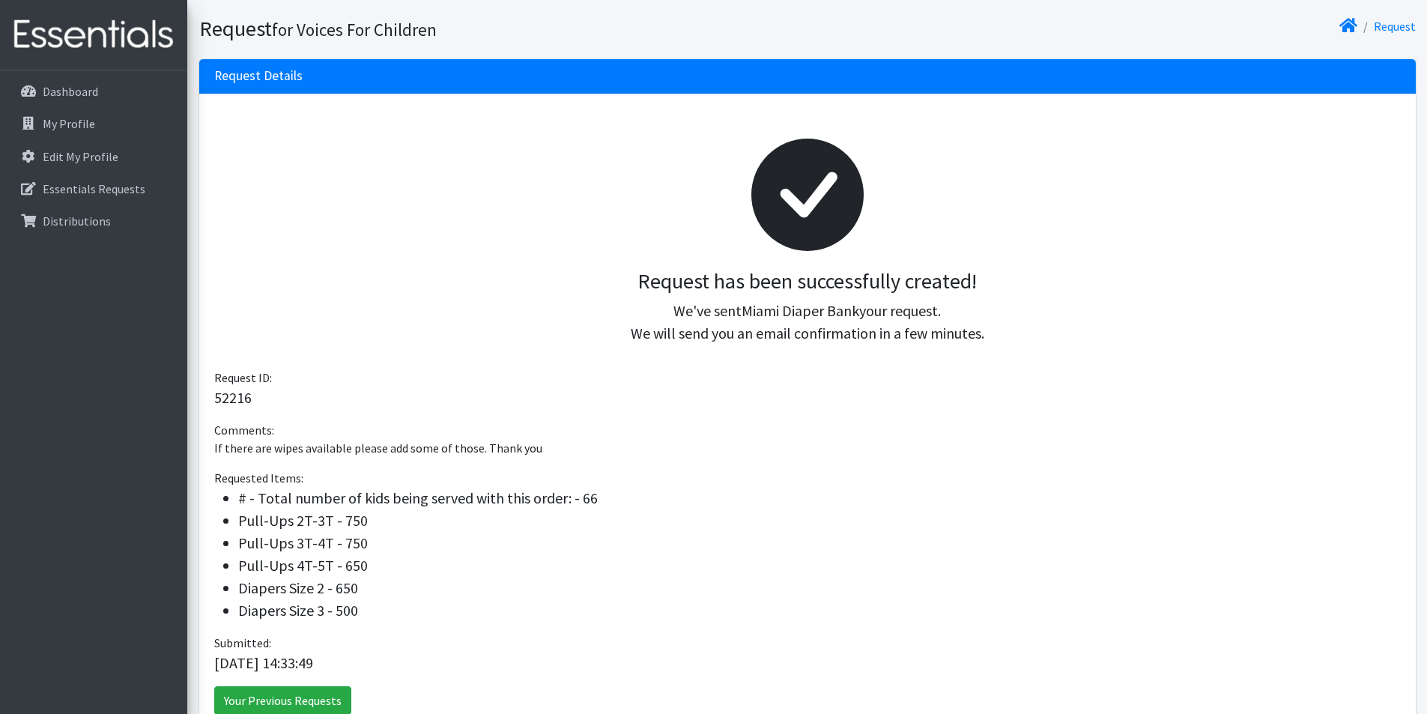
scroll to position [183, 0]
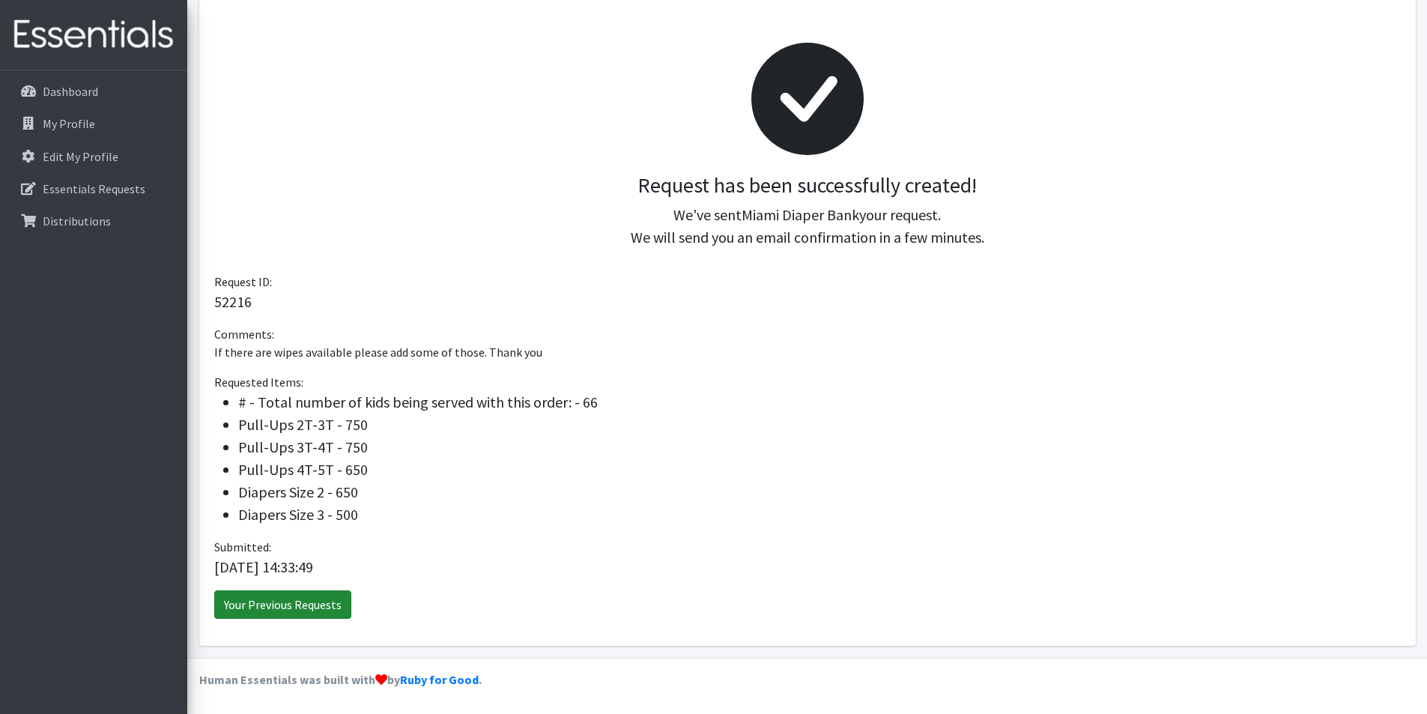
click at [247, 607] on link "Your Previous Requests" at bounding box center [282, 604] width 137 height 28
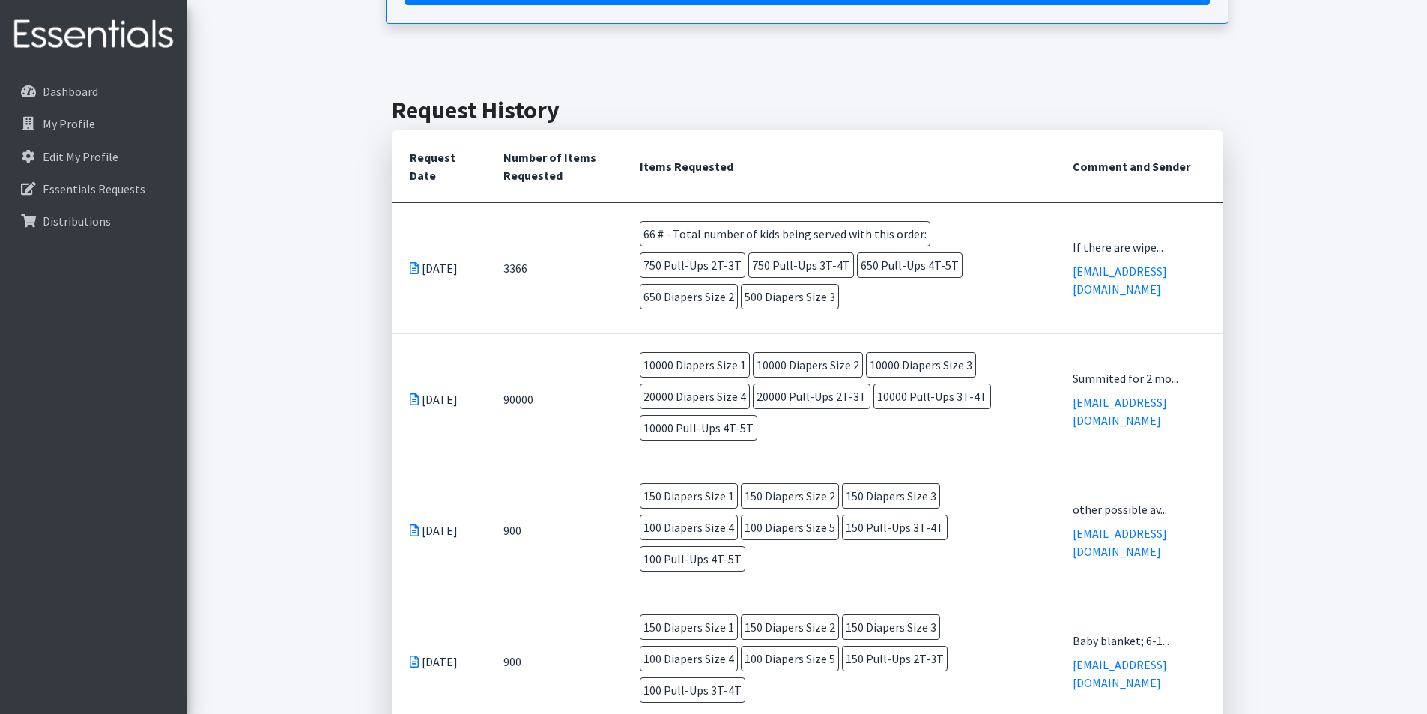
scroll to position [130, 0]
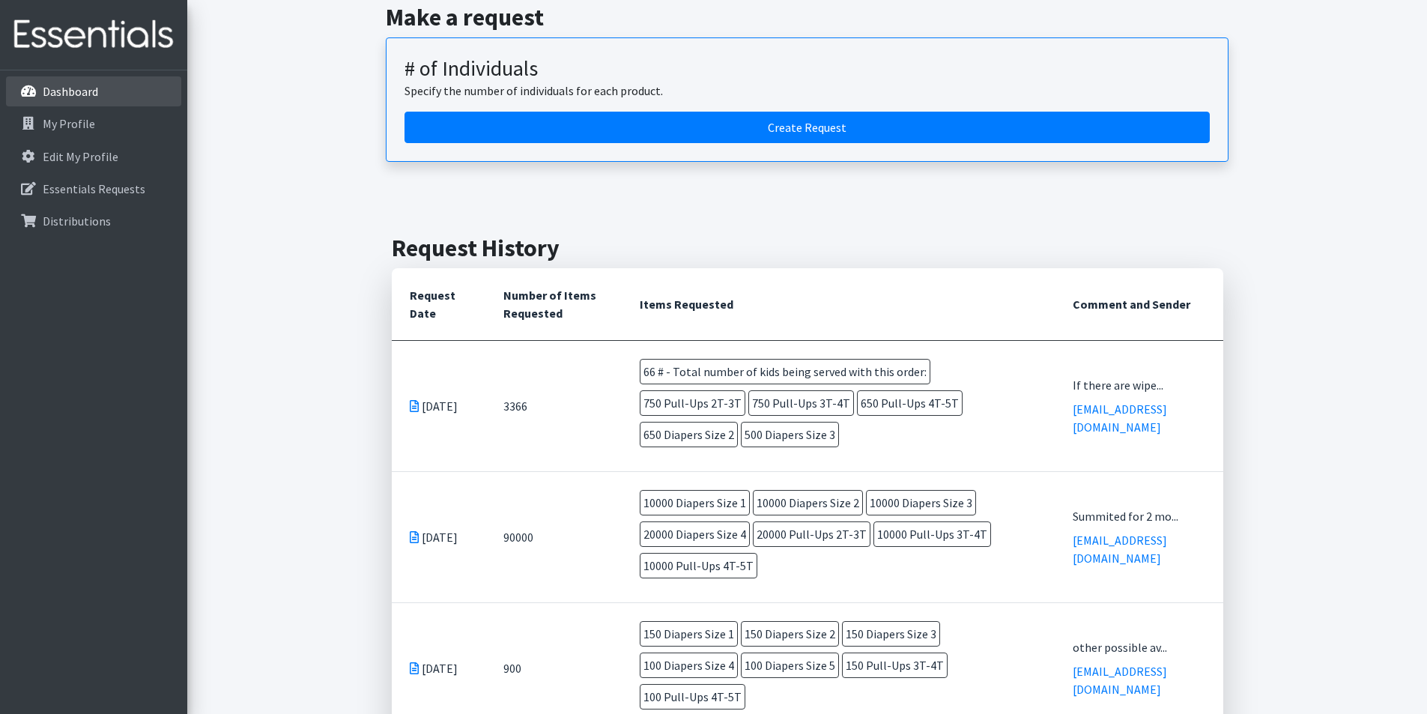
click at [68, 96] on p "Dashboard" at bounding box center [70, 91] width 55 height 15
